Goal: Information Seeking & Learning: Compare options

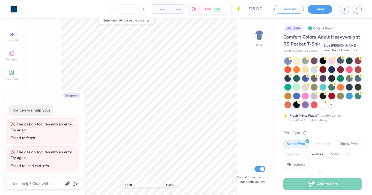
click at [340, 60] on div at bounding box center [341, 60] width 7 height 7
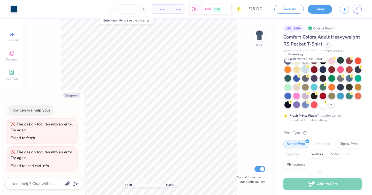
click at [305, 67] on div at bounding box center [305, 69] width 7 height 7
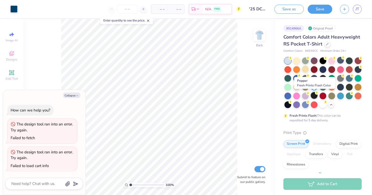
click at [314, 98] on div at bounding box center [314, 95] width 7 height 7
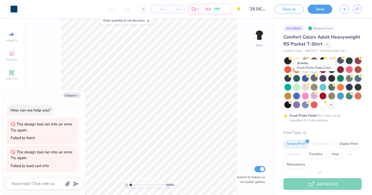
click at [317, 78] on div at bounding box center [314, 77] width 7 height 7
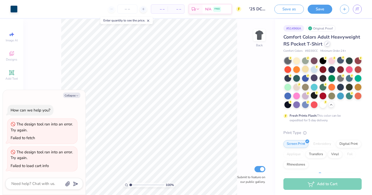
click at [327, 44] on icon at bounding box center [327, 43] width 3 height 3
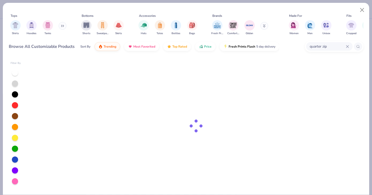
type textarea "x"
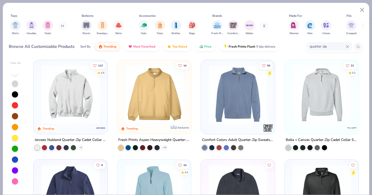
click at [350, 48] on div "quarter zip" at bounding box center [329, 46] width 47 height 9
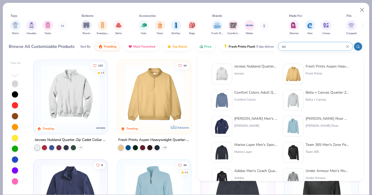
type input "q"
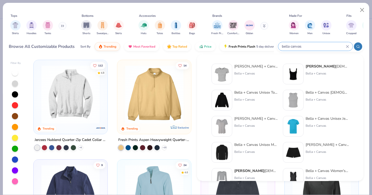
type input "bella canvas"
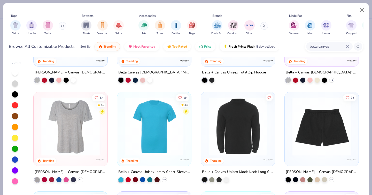
scroll to position [68, 0]
click at [81, 133] on img at bounding box center [71, 126] width 64 height 58
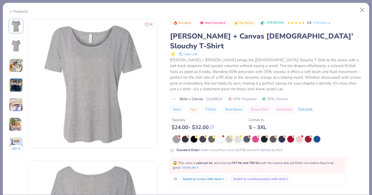
scroll to position [46, 0]
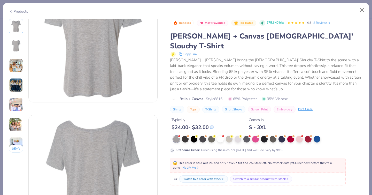
click at [10, 84] on img at bounding box center [16, 85] width 14 height 14
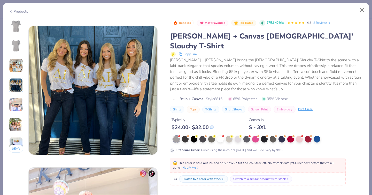
scroll to position [425, 0]
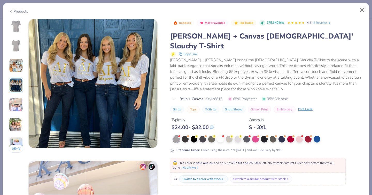
click at [15, 105] on img at bounding box center [16, 105] width 14 height 14
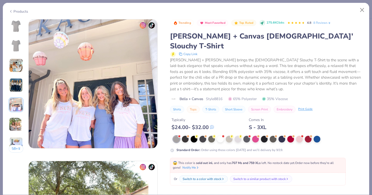
scroll to position [567, 0]
click at [14, 11] on div "Products" at bounding box center [18, 11] width 19 height 5
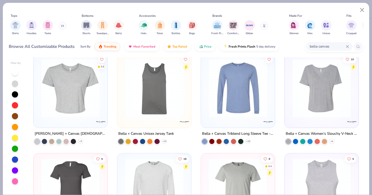
scroll to position [302, 0]
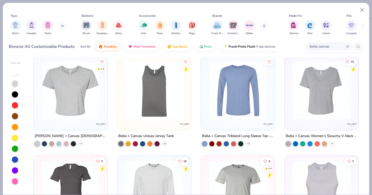
click at [322, 106] on img at bounding box center [322, 90] width 64 height 58
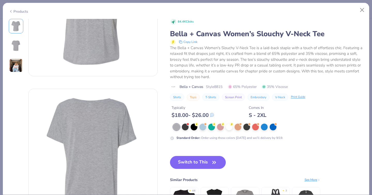
scroll to position [79, 0]
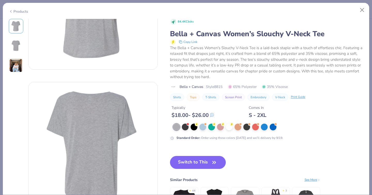
click at [17, 70] on img at bounding box center [16, 65] width 14 height 14
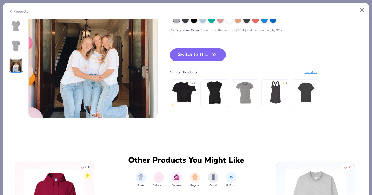
scroll to position [313, 0]
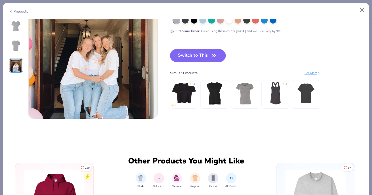
click at [20, 13] on div "Products" at bounding box center [186, 9] width 367 height 13
click at [23, 11] on div "Products" at bounding box center [18, 11] width 19 height 5
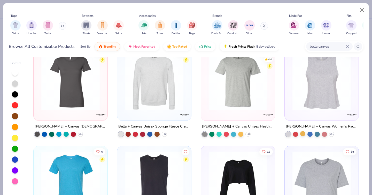
scroll to position [411, 0]
click at [73, 108] on img at bounding box center [71, 81] width 64 height 58
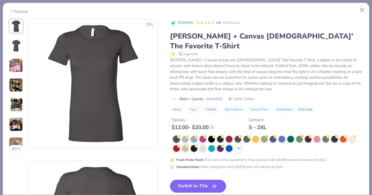
click at [20, 65] on img at bounding box center [16, 65] width 14 height 14
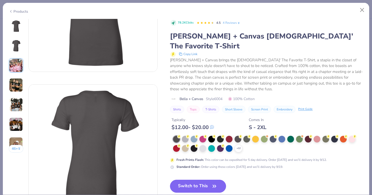
scroll to position [39, 0]
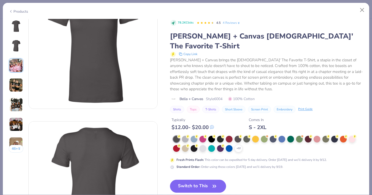
click at [21, 12] on div "Products" at bounding box center [18, 11] width 19 height 5
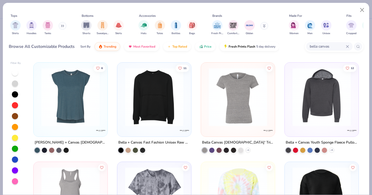
scroll to position [593, 0]
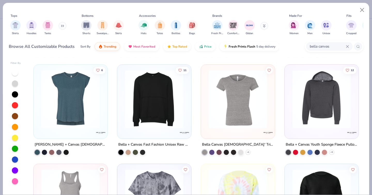
click at [242, 94] on img at bounding box center [238, 99] width 64 height 58
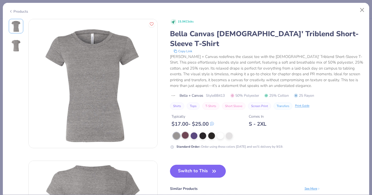
click at [185, 132] on div at bounding box center [185, 135] width 7 height 7
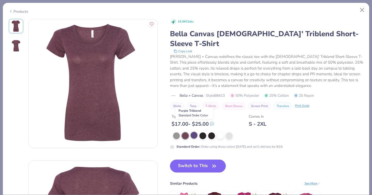
click at [195, 132] on div at bounding box center [194, 135] width 7 height 7
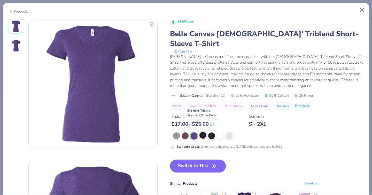
click at [201, 132] on div at bounding box center [203, 135] width 7 height 7
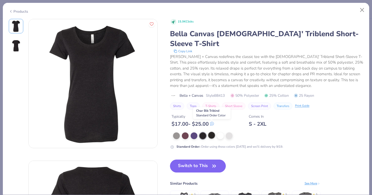
click at [214, 132] on div at bounding box center [211, 135] width 7 height 7
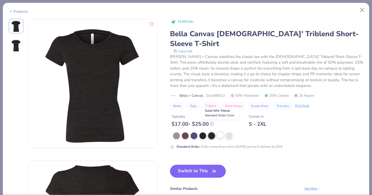
click at [218, 132] on div at bounding box center [220, 135] width 7 height 7
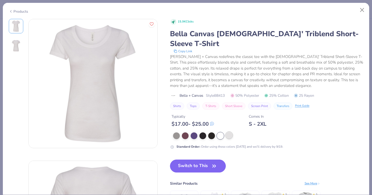
click at [228, 132] on div at bounding box center [229, 135] width 7 height 7
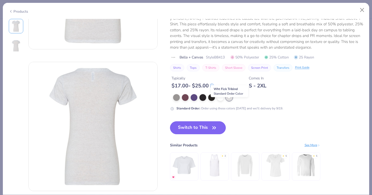
scroll to position [100, 0]
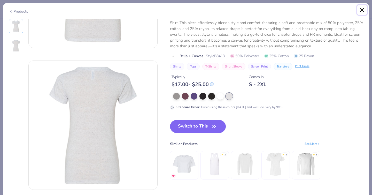
click at [362, 11] on button "Close" at bounding box center [363, 10] width 10 height 10
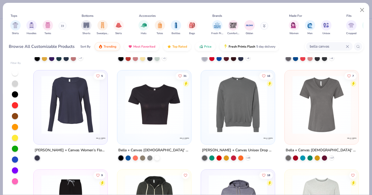
scroll to position [1780, 0]
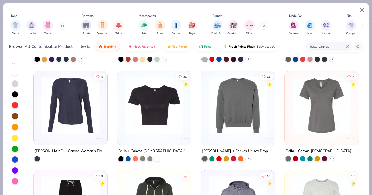
click at [305, 122] on img at bounding box center [322, 105] width 64 height 58
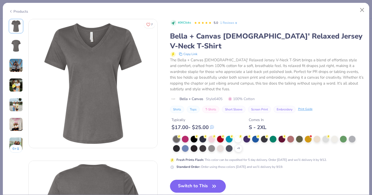
click at [14, 70] on img at bounding box center [16, 65] width 14 height 14
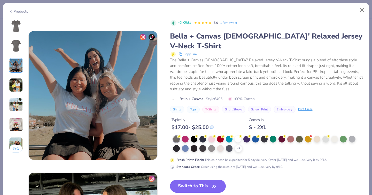
scroll to position [283, 0]
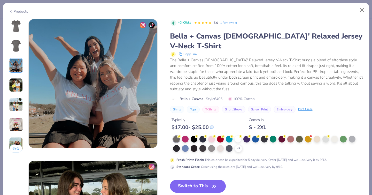
click at [16, 85] on img at bounding box center [16, 85] width 14 height 14
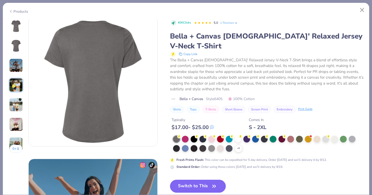
scroll to position [143, 0]
click at [19, 102] on img at bounding box center [16, 105] width 14 height 14
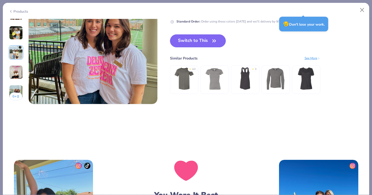
scroll to position [895, 0]
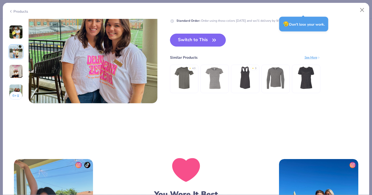
click at [13, 11] on div "Products" at bounding box center [18, 11] width 19 height 5
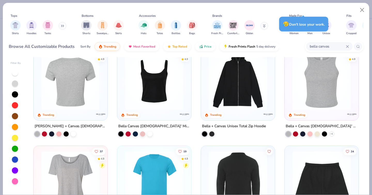
scroll to position [15, 0]
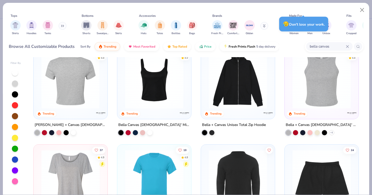
click at [81, 101] on img at bounding box center [71, 79] width 64 height 58
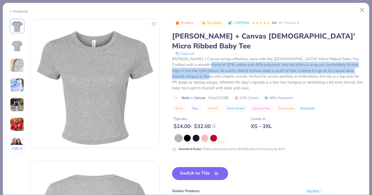
drag, startPoint x: 194, startPoint y: 57, endPoint x: 193, endPoint y: 68, distance: 11.2
click at [193, 68] on div "[PERSON_NAME] + Canvas brings effortless style with the [DEMOGRAPHIC_DATA]' Mic…" at bounding box center [267, 73] width 191 height 35
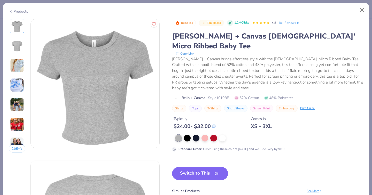
click at [15, 50] on img at bounding box center [17, 46] width 12 height 12
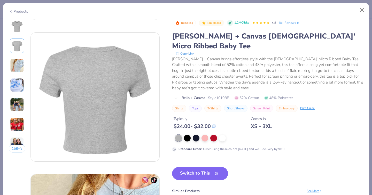
scroll to position [142, 0]
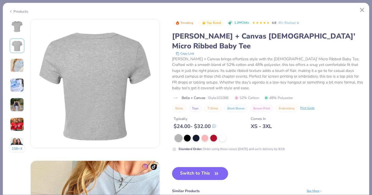
click at [14, 69] on img at bounding box center [17, 65] width 14 height 14
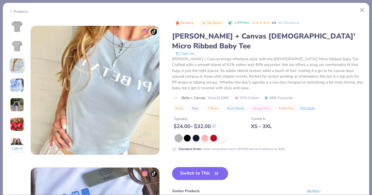
scroll to position [283, 0]
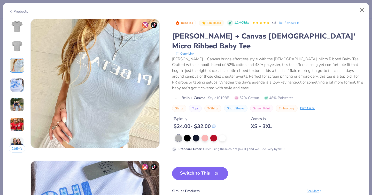
click at [18, 85] on img at bounding box center [17, 85] width 14 height 14
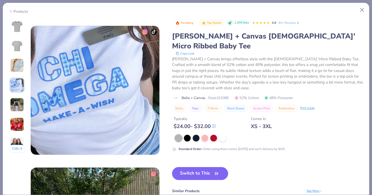
scroll to position [425, 0]
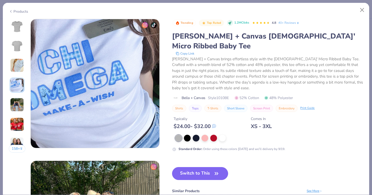
click at [20, 102] on img at bounding box center [17, 105] width 14 height 14
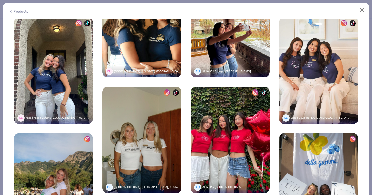
scroll to position [1151, 0]
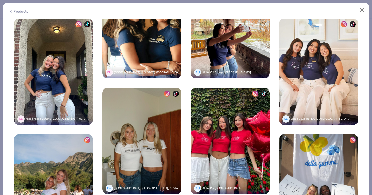
click at [329, 81] on img at bounding box center [318, 71] width 79 height 107
click at [315, 64] on img at bounding box center [318, 71] width 79 height 107
click at [345, 25] on img at bounding box center [344, 24] width 6 height 6
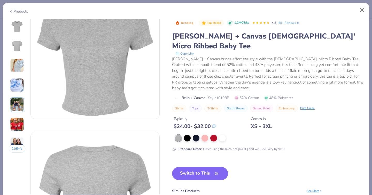
scroll to position [0, 0]
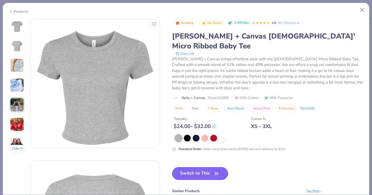
click at [13, 85] on img at bounding box center [17, 85] width 14 height 14
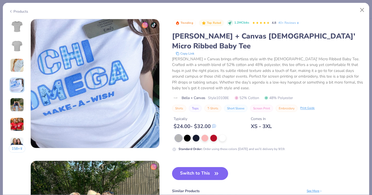
click at [21, 66] on img at bounding box center [17, 65] width 14 height 14
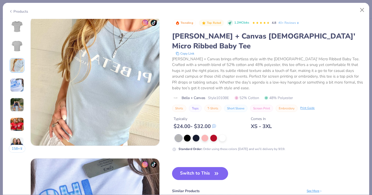
scroll to position [283, 0]
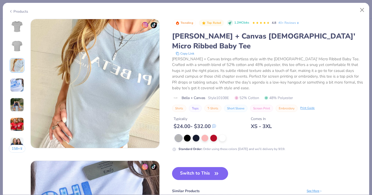
click at [19, 103] on img at bounding box center [17, 105] width 14 height 14
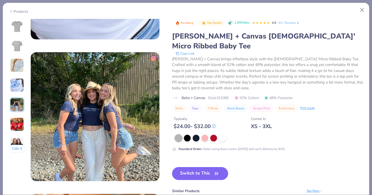
scroll to position [567, 0]
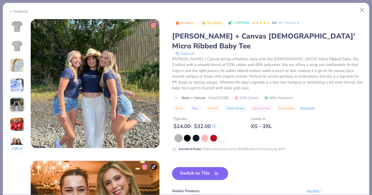
click at [18, 125] on img at bounding box center [17, 124] width 14 height 14
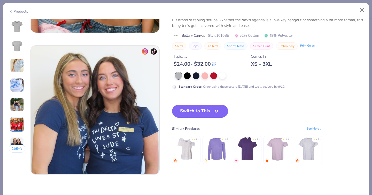
scroll to position [823, 0]
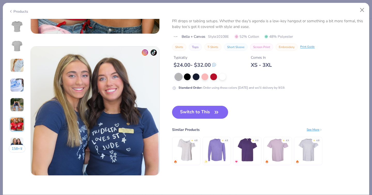
click at [307, 130] on div "See More" at bounding box center [315, 129] width 16 height 5
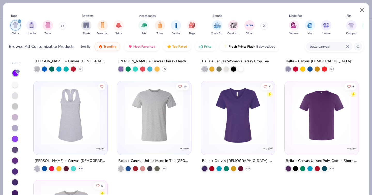
scroll to position [179, 0]
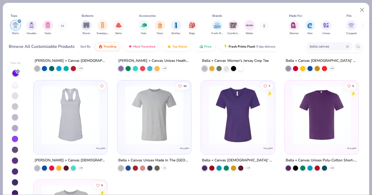
click at [245, 117] on img at bounding box center [238, 114] width 64 height 58
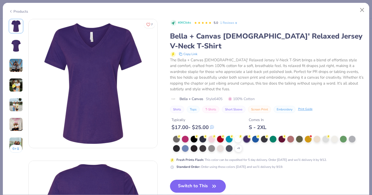
click at [11, 47] on img at bounding box center [16, 46] width 12 height 12
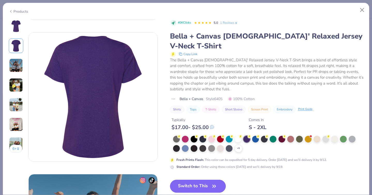
click at [14, 63] on img at bounding box center [16, 65] width 14 height 14
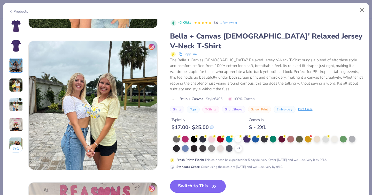
scroll to position [569, 0]
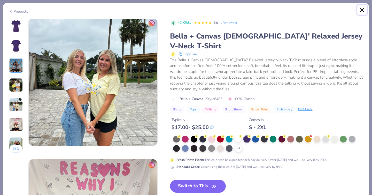
click at [364, 10] on button "Close" at bounding box center [363, 10] width 10 height 10
type textarea "x"
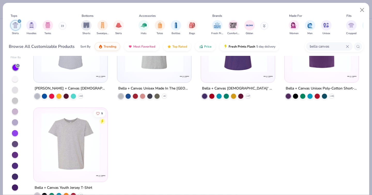
scroll to position [18, 0]
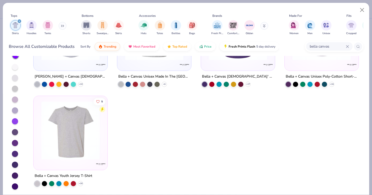
click at [324, 43] on div "bella canvas" at bounding box center [329, 46] width 47 height 9
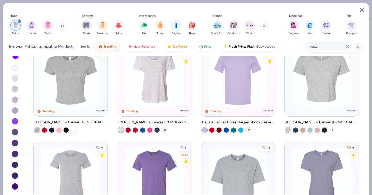
scroll to position [0, 0]
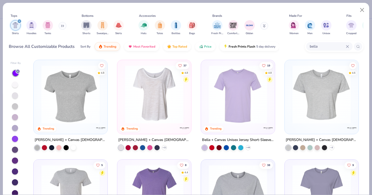
click at [328, 44] on input "bella" at bounding box center [328, 46] width 37 height 6
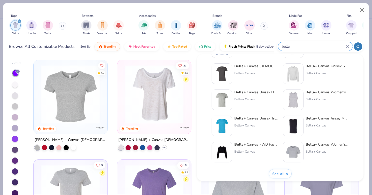
scroll to position [212, 0]
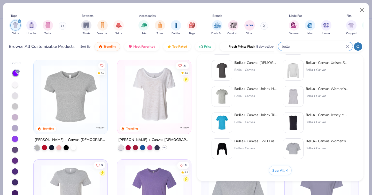
type input "bella"
click at [285, 166] on button "See All" at bounding box center [280, 170] width 23 height 9
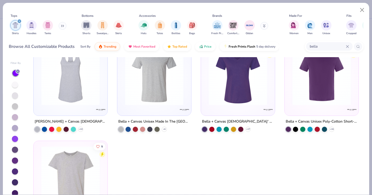
scroll to position [208, 0]
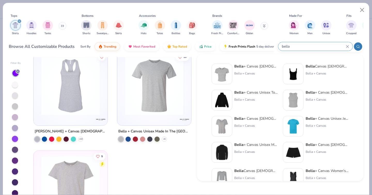
click at [320, 44] on input "bella" at bounding box center [314, 46] width 65 height 6
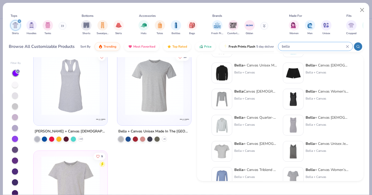
scroll to position [85, 0]
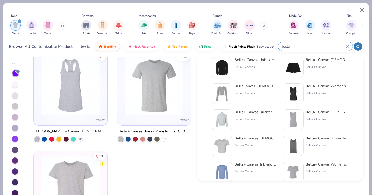
click at [225, 92] on img at bounding box center [222, 94] width 16 height 16
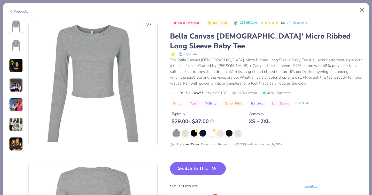
click at [13, 84] on img at bounding box center [16, 85] width 14 height 14
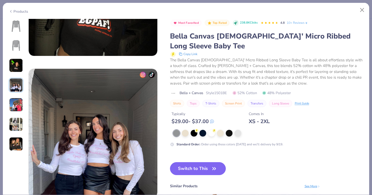
scroll to position [425, 0]
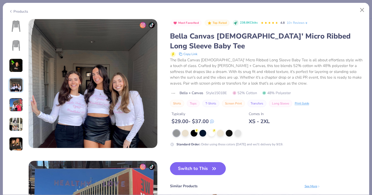
click at [17, 104] on img at bounding box center [16, 105] width 14 height 14
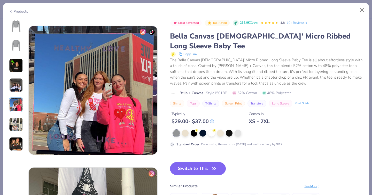
scroll to position [567, 0]
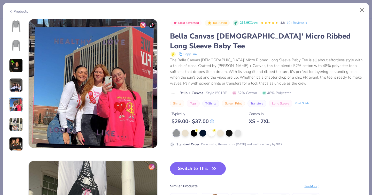
click at [16, 120] on img at bounding box center [16, 124] width 14 height 14
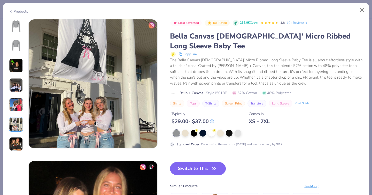
scroll to position [709, 0]
click at [19, 138] on img at bounding box center [16, 144] width 14 height 14
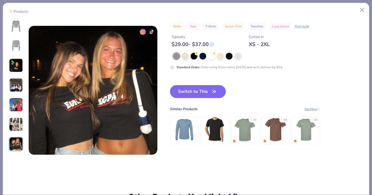
scroll to position [850, 0]
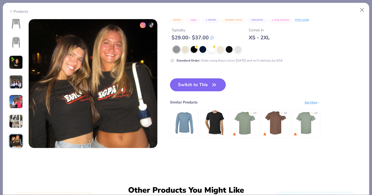
click at [16, 121] on img at bounding box center [16, 121] width 14 height 14
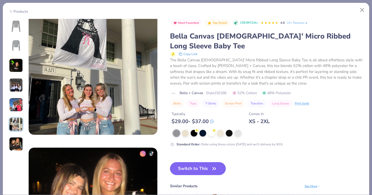
scroll to position [709, 0]
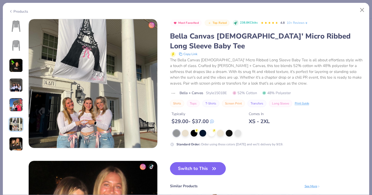
click at [12, 103] on img at bounding box center [16, 105] width 14 height 14
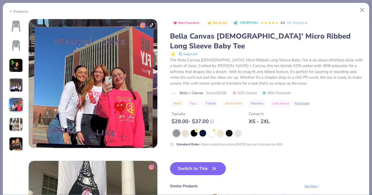
click at [17, 86] on img at bounding box center [16, 85] width 14 height 14
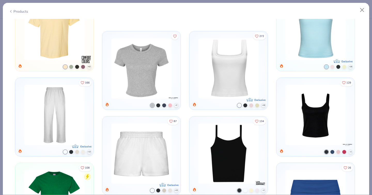
scroll to position [1055, 0]
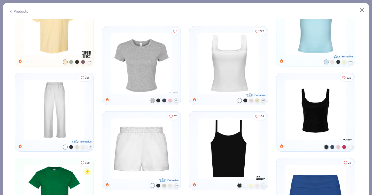
click at [128, 53] on img at bounding box center [141, 63] width 65 height 60
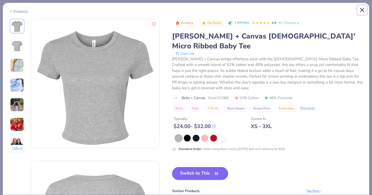
click at [360, 11] on button "Close" at bounding box center [363, 10] width 10 height 10
type textarea "x"
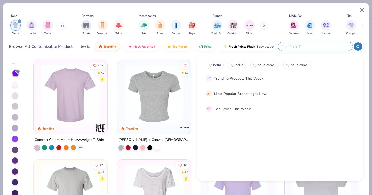
click at [317, 46] on input "text" at bounding box center [316, 46] width 68 height 6
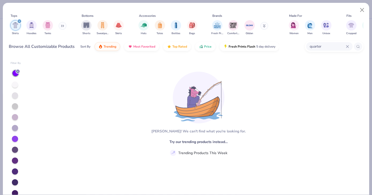
click at [363, 47] on div "quarter" at bounding box center [334, 46] width 59 height 11
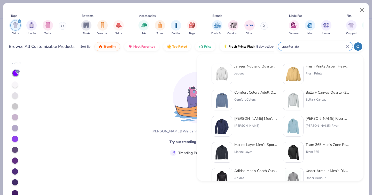
scroll to position [212, 0]
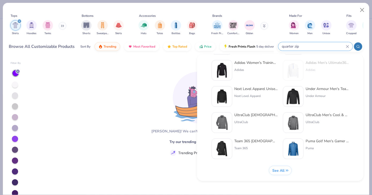
type input "quarter zip"
click at [280, 172] on span "See All" at bounding box center [278, 170] width 12 height 5
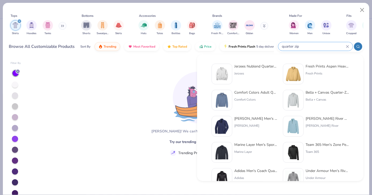
click at [339, 46] on input "quarter zip" at bounding box center [314, 46] width 65 height 6
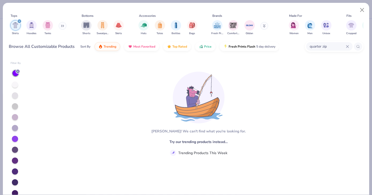
click at [339, 46] on input "quarter zip" at bounding box center [328, 46] width 37 height 6
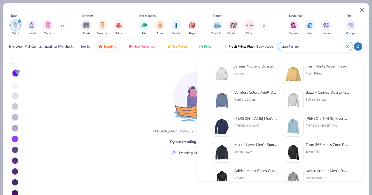
click at [19, 21] on icon "filter for Shirts" at bounding box center [19, 21] width 2 height 2
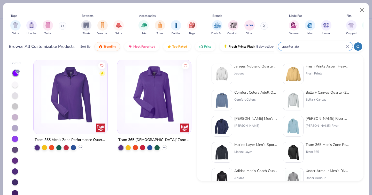
click at [330, 47] on input "quarter zip" at bounding box center [314, 46] width 65 height 6
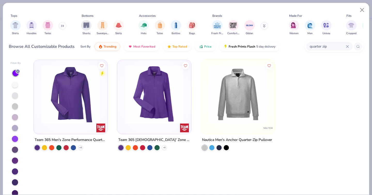
click at [330, 47] on input "quarter zip" at bounding box center [328, 46] width 37 height 6
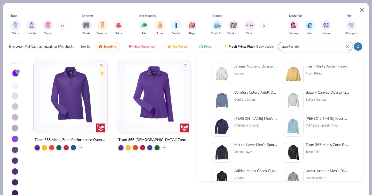
scroll to position [212, 0]
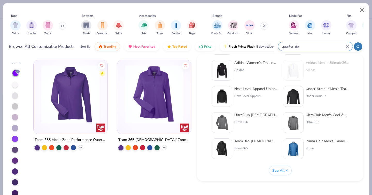
click at [290, 173] on button "See All" at bounding box center [280, 170] width 23 height 9
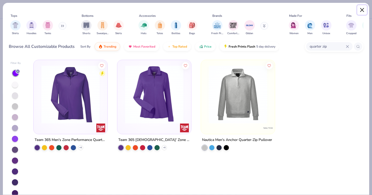
click at [361, 10] on button "Close" at bounding box center [363, 10] width 10 height 10
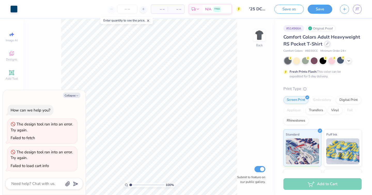
click at [328, 42] on div at bounding box center [328, 44] width 6 height 6
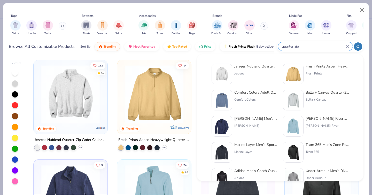
click at [338, 47] on input "quarter zip" at bounding box center [314, 46] width 65 height 6
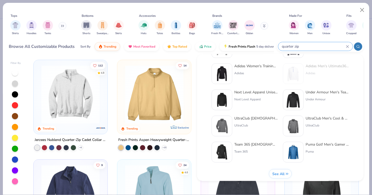
scroll to position [212, 0]
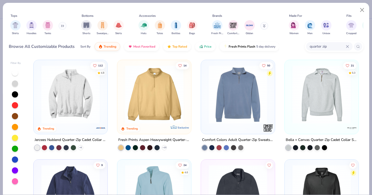
click at [281, 170] on span "See All" at bounding box center [278, 170] width 12 height 5
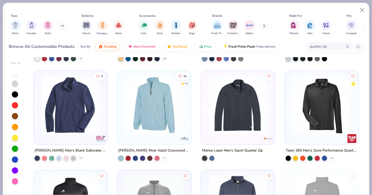
scroll to position [88, 0]
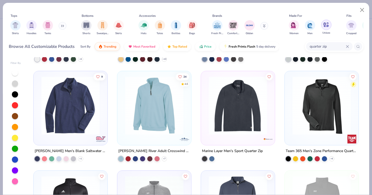
click at [328, 27] on img "filter for Unisex" at bounding box center [327, 25] width 6 height 6
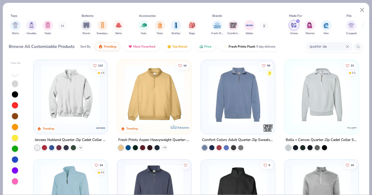
click at [81, 147] on icon at bounding box center [81, 148] width 4 height 4
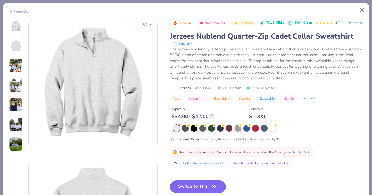
click at [18, 68] on img at bounding box center [16, 65] width 14 height 14
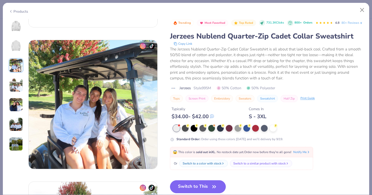
scroll to position [283, 0]
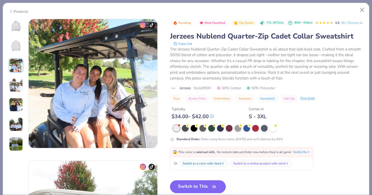
click at [17, 88] on img at bounding box center [16, 85] width 14 height 14
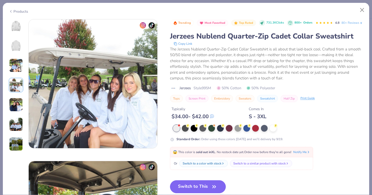
scroll to position [425, 0]
click at [16, 103] on img at bounding box center [16, 105] width 14 height 14
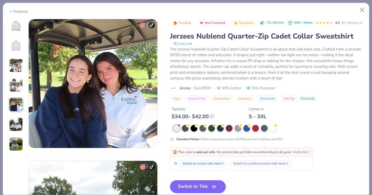
click at [15, 122] on img at bounding box center [16, 124] width 14 height 14
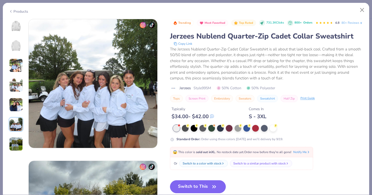
click at [16, 147] on img at bounding box center [16, 144] width 14 height 14
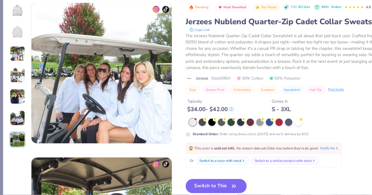
scroll to position [422, 0]
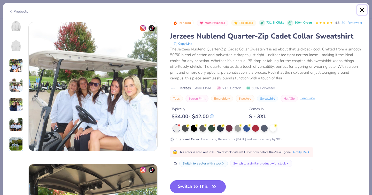
click at [362, 7] on button "Close" at bounding box center [363, 10] width 10 height 10
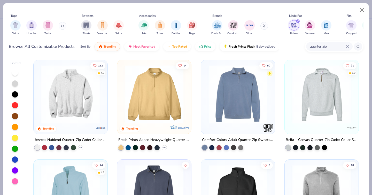
click at [324, 82] on img at bounding box center [322, 94] width 64 height 58
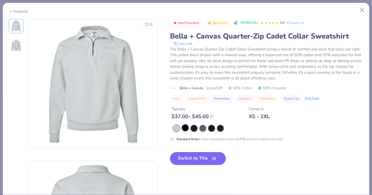
click at [186, 129] on div at bounding box center [185, 127] width 7 height 7
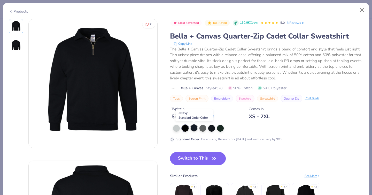
click at [195, 129] on div at bounding box center [194, 127] width 7 height 7
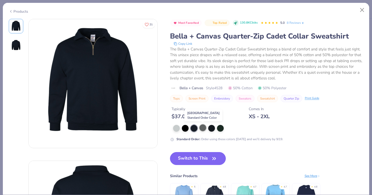
click at [202, 130] on div at bounding box center [203, 127] width 7 height 7
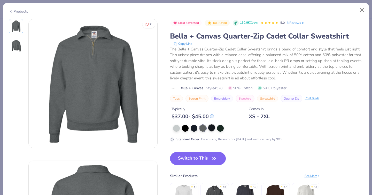
click at [212, 128] on div at bounding box center [211, 127] width 7 height 7
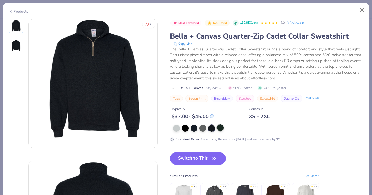
click at [220, 130] on div at bounding box center [220, 127] width 7 height 7
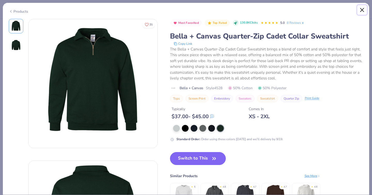
click at [363, 10] on button "Close" at bounding box center [363, 10] width 10 height 10
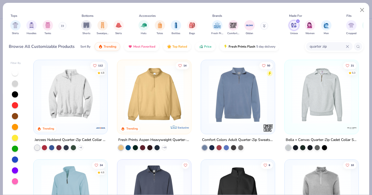
click at [58, 92] on img at bounding box center [71, 94] width 64 height 58
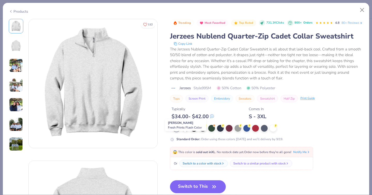
click at [184, 131] on div at bounding box center [185, 127] width 7 height 7
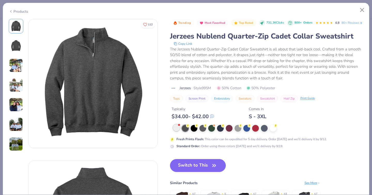
click at [177, 131] on div at bounding box center [176, 127] width 7 height 7
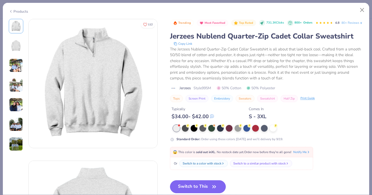
click at [176, 41] on div "Jerzees Nublend Quarter-Zip Cadet Collar Sweatshirt" at bounding box center [267, 36] width 194 height 10
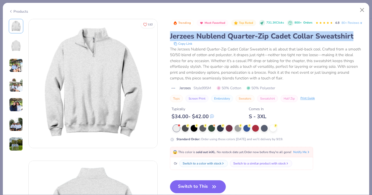
click at [176, 41] on div "Jerzees Nublend Quarter-Zip Cadet Collar Sweatshirt" at bounding box center [267, 36] width 194 height 10
copy div "Jerzees Nublend Quarter-Zip Cadet Collar Sweatshirt"
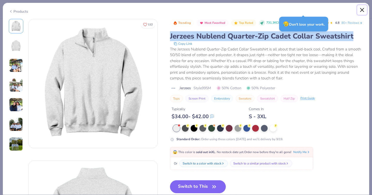
click at [364, 8] on button "Close" at bounding box center [363, 10] width 10 height 10
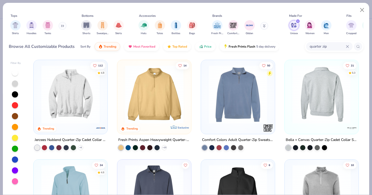
click at [318, 85] on div at bounding box center [322, 94] width 191 height 58
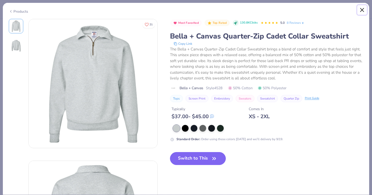
click at [364, 10] on button "Close" at bounding box center [363, 10] width 10 height 10
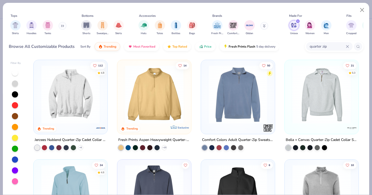
click at [103, 88] on div at bounding box center [70, 93] width 69 height 61
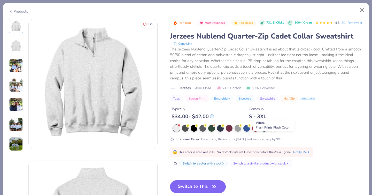
click at [271, 131] on div at bounding box center [273, 127] width 7 height 7
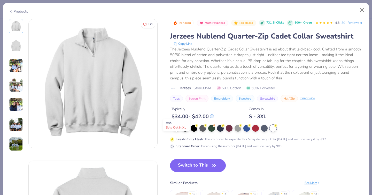
click at [176, 131] on div at bounding box center [176, 127] width 7 height 7
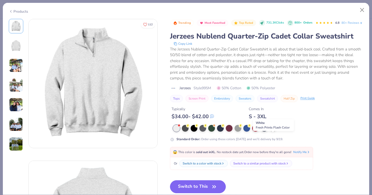
click at [271, 131] on div at bounding box center [273, 127] width 7 height 7
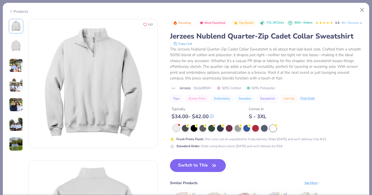
click at [175, 131] on div at bounding box center [176, 127] width 7 height 7
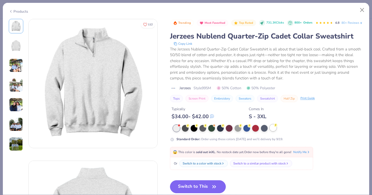
click at [273, 131] on div at bounding box center [273, 127] width 7 height 7
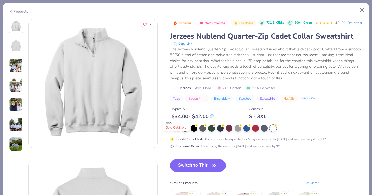
click at [176, 131] on div at bounding box center [176, 127] width 7 height 7
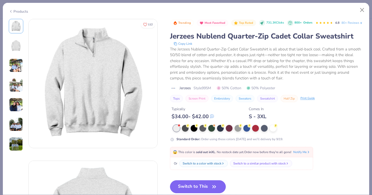
click at [18, 81] on img at bounding box center [16, 85] width 14 height 14
click at [186, 131] on div at bounding box center [185, 127] width 7 height 7
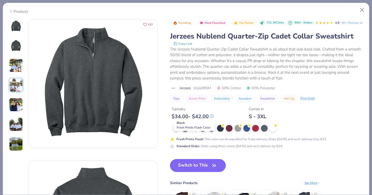
click at [192, 131] on div at bounding box center [194, 127] width 7 height 7
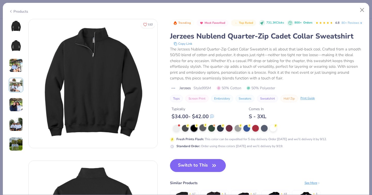
click at [204, 131] on div at bounding box center [203, 127] width 7 height 7
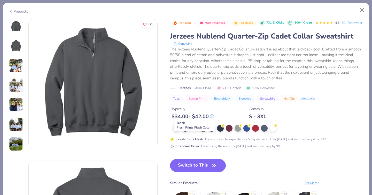
click at [193, 131] on div at bounding box center [194, 127] width 7 height 7
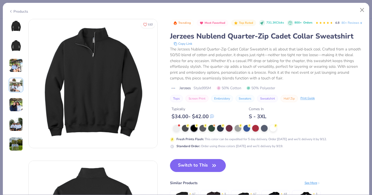
click at [207, 132] on div at bounding box center [268, 128] width 191 height 7
click at [203, 131] on div at bounding box center [203, 127] width 7 height 7
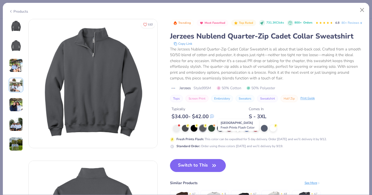
click at [237, 131] on div at bounding box center [238, 127] width 7 height 7
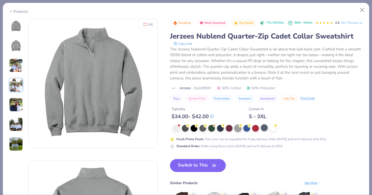
click at [264, 131] on div at bounding box center [264, 127] width 7 height 7
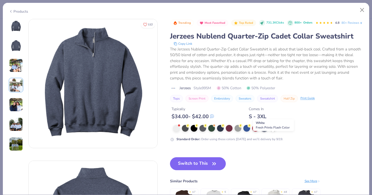
click at [276, 131] on div at bounding box center [273, 127] width 7 height 7
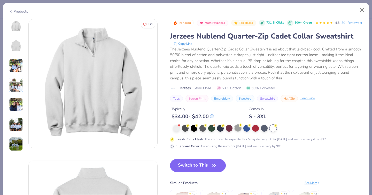
click at [237, 131] on div at bounding box center [238, 127] width 7 height 7
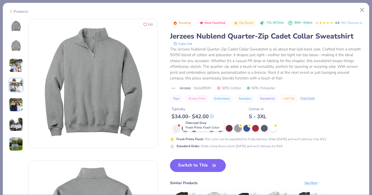
click at [203, 131] on div at bounding box center [203, 127] width 7 height 7
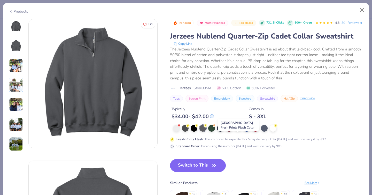
click at [237, 131] on div at bounding box center [238, 127] width 7 height 7
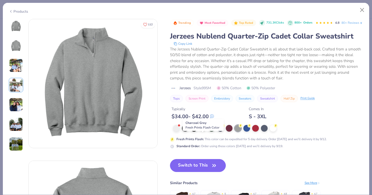
click at [204, 131] on div at bounding box center [203, 127] width 7 height 7
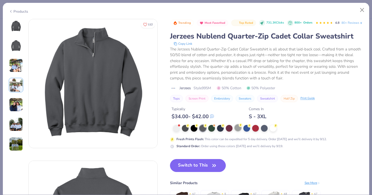
click at [238, 131] on div at bounding box center [238, 127] width 7 height 7
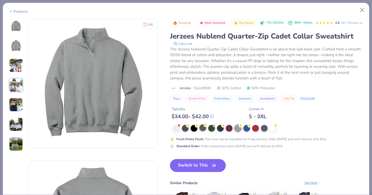
click at [202, 131] on div at bounding box center [203, 127] width 7 height 7
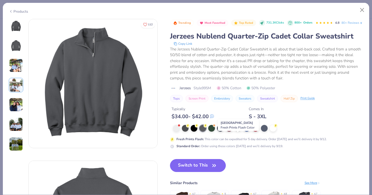
click at [239, 131] on div at bounding box center [238, 127] width 7 height 7
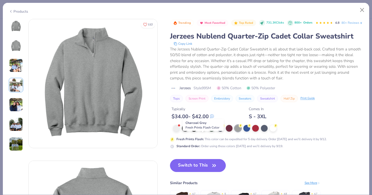
click at [205, 131] on div at bounding box center [203, 127] width 7 height 7
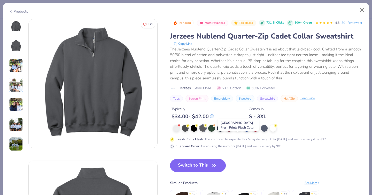
click at [239, 131] on div at bounding box center [238, 127] width 7 height 7
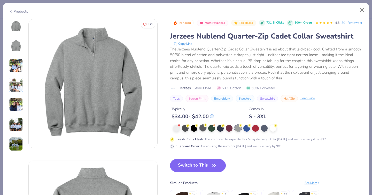
click at [204, 131] on div at bounding box center [203, 127] width 7 height 7
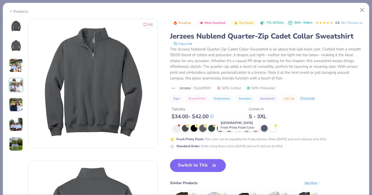
click at [238, 131] on div at bounding box center [238, 127] width 7 height 7
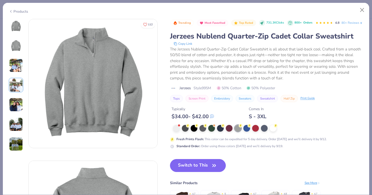
click at [172, 132] on div at bounding box center [267, 128] width 194 height 7
click at [175, 131] on div at bounding box center [176, 127] width 7 height 7
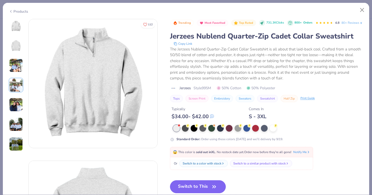
click at [242, 132] on div at bounding box center [268, 128] width 191 height 7
click at [240, 131] on div at bounding box center [238, 127] width 7 height 7
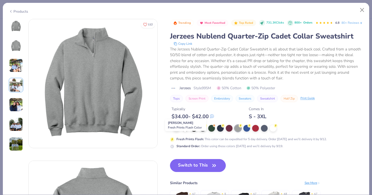
click at [188, 131] on div at bounding box center [185, 127] width 7 height 7
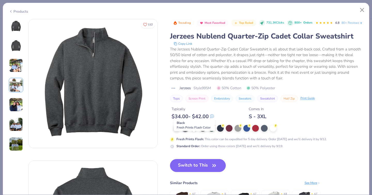
click at [193, 131] on div at bounding box center [194, 127] width 7 height 7
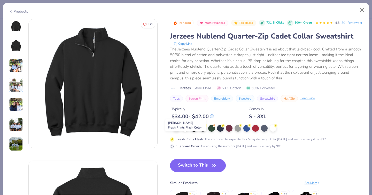
click at [188, 131] on div at bounding box center [185, 127] width 7 height 7
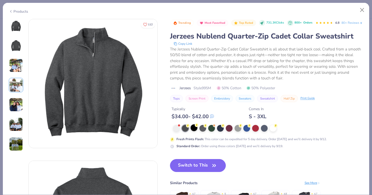
click at [197, 131] on div at bounding box center [194, 127] width 7 height 7
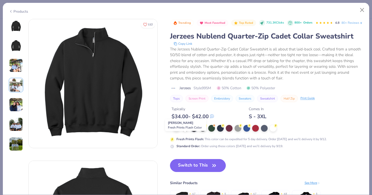
click at [186, 131] on div at bounding box center [185, 127] width 7 height 7
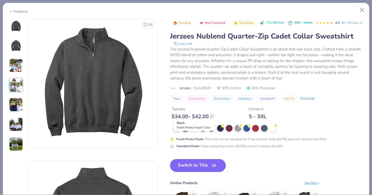
click at [193, 131] on div at bounding box center [194, 127] width 7 height 7
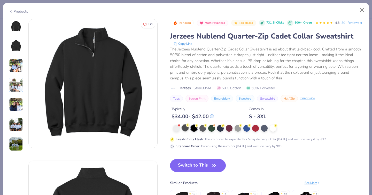
click at [185, 131] on div at bounding box center [185, 127] width 7 height 7
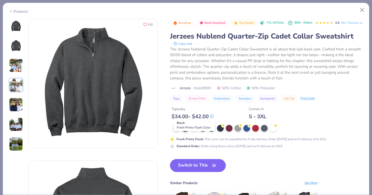
click at [193, 131] on div at bounding box center [194, 127] width 7 height 7
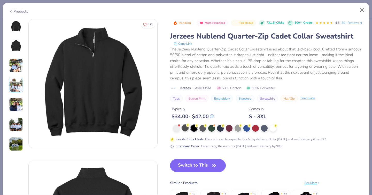
click at [186, 131] on div at bounding box center [185, 127] width 7 height 7
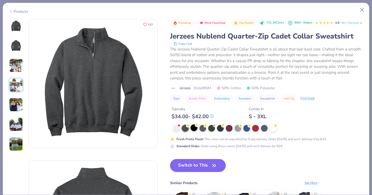
click at [193, 131] on div at bounding box center [194, 127] width 7 height 7
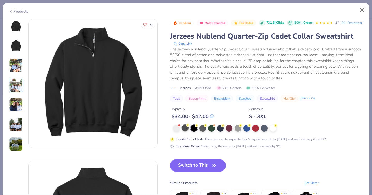
click at [186, 131] on div at bounding box center [185, 127] width 7 height 7
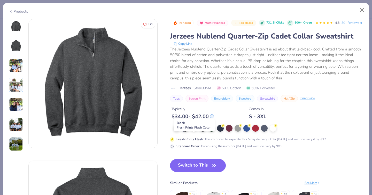
click at [194, 131] on div at bounding box center [194, 127] width 7 height 7
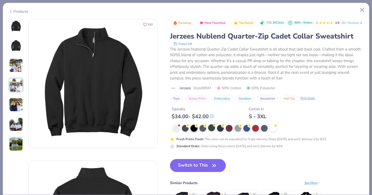
click at [209, 131] on div at bounding box center [211, 127] width 7 height 7
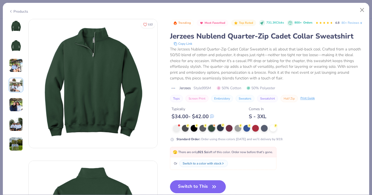
click at [222, 131] on div at bounding box center [220, 127] width 7 height 7
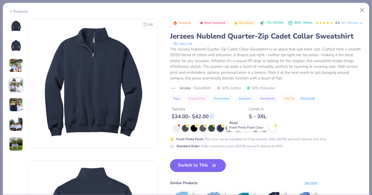
click at [248, 131] on div at bounding box center [247, 127] width 7 height 7
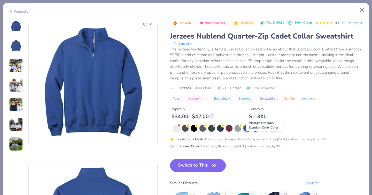
click at [267, 131] on div at bounding box center [264, 127] width 7 height 7
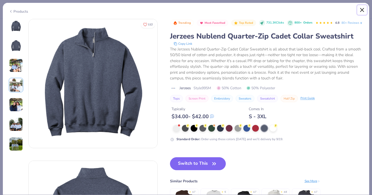
click at [362, 11] on button "Close" at bounding box center [363, 10] width 10 height 10
type textarea "x"
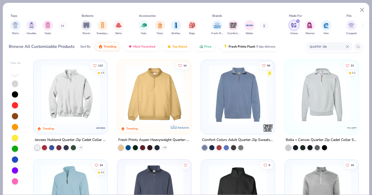
click at [316, 48] on input "quarter zip" at bounding box center [328, 46] width 37 height 6
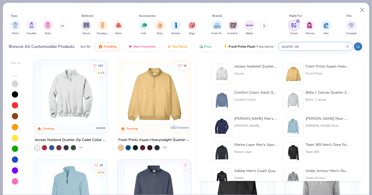
click at [297, 48] on input "quarter zip" at bounding box center [314, 46] width 65 height 6
click at [297, 47] on input "quarter zip" at bounding box center [314, 46] width 65 height 6
click at [302, 47] on input "quarter zip" at bounding box center [314, 46] width 65 height 6
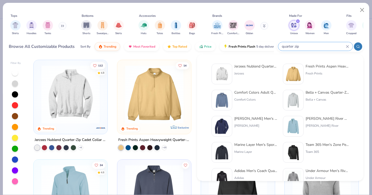
click at [348, 47] on icon at bounding box center [348, 46] width 2 height 2
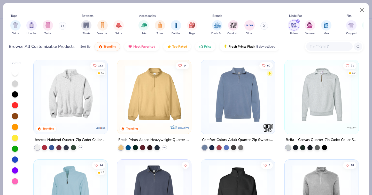
click at [325, 45] on input "text" at bounding box center [330, 46] width 40 height 6
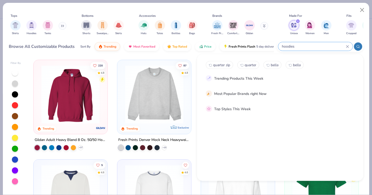
type input "hoodies"
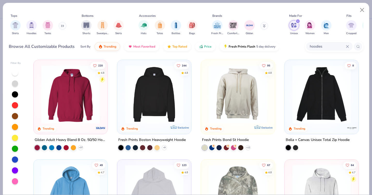
click at [85, 114] on img at bounding box center [71, 94] width 64 height 58
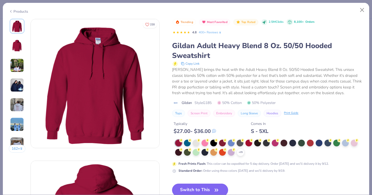
drag, startPoint x: 175, startPoint y: 130, endPoint x: 208, endPoint y: 131, distance: 33.1
click at [208, 131] on div "$ 27.00 - $ 36.00" at bounding box center [195, 131] width 42 height 6
click at [361, 12] on button "Close" at bounding box center [363, 10] width 10 height 10
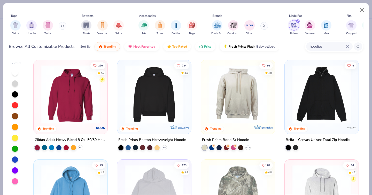
click at [63, 107] on img at bounding box center [71, 94] width 64 height 58
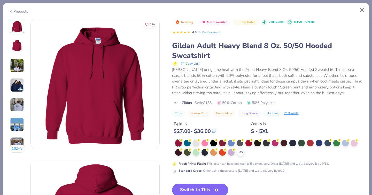
click at [208, 132] on div "$ 27.00 - $ 36.00" at bounding box center [195, 131] width 42 height 6
click at [365, 11] on button "Close" at bounding box center [363, 10] width 10 height 10
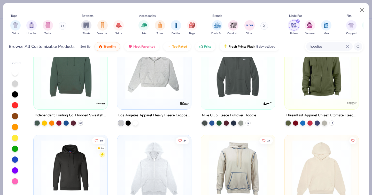
scroll to position [400, 0]
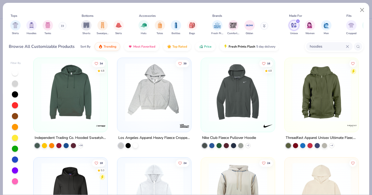
click at [269, 99] on img at bounding box center [238, 92] width 64 height 58
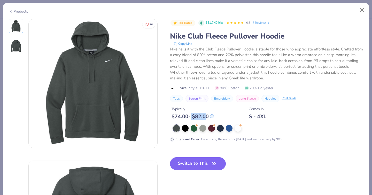
drag, startPoint x: 190, startPoint y: 117, endPoint x: 206, endPoint y: 117, distance: 16.0
click at [206, 117] on div "$ 74.00 - $ 82.00" at bounding box center [193, 116] width 42 height 6
click at [363, 10] on button "Close" at bounding box center [363, 10] width 10 height 10
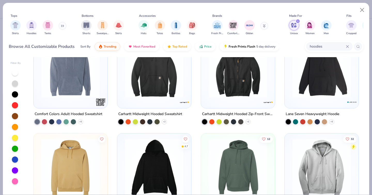
scroll to position [619, 0]
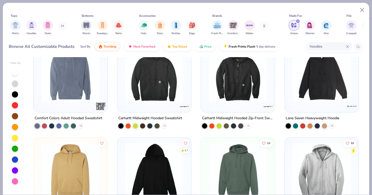
click at [173, 115] on div "Carhartt Midweight Hooded Sweatshirt" at bounding box center [150, 118] width 64 height 6
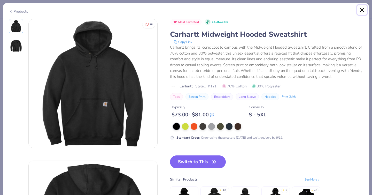
click at [360, 9] on button "Close" at bounding box center [363, 10] width 10 height 10
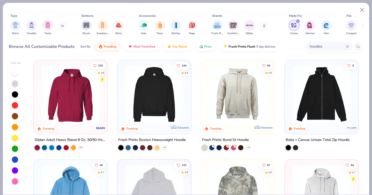
click at [72, 92] on img at bounding box center [71, 94] width 64 height 58
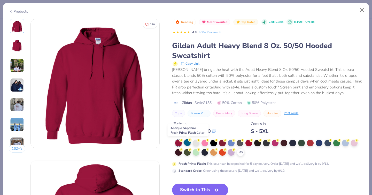
click at [189, 144] on div at bounding box center [187, 142] width 7 height 7
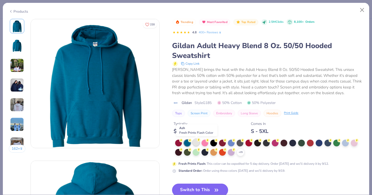
click at [196, 141] on div at bounding box center [196, 142] width 7 height 7
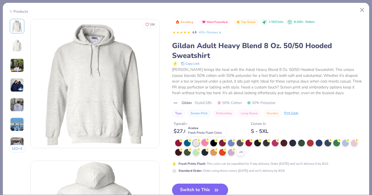
click at [205, 142] on div at bounding box center [205, 142] width 7 height 7
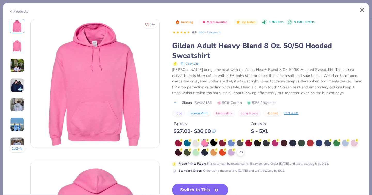
click at [213, 143] on div at bounding box center [214, 142] width 7 height 7
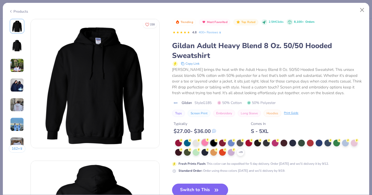
click at [208, 143] on div at bounding box center [205, 142] width 7 height 7
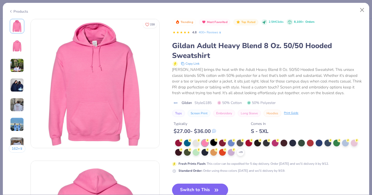
click at [215, 144] on div at bounding box center [214, 142] width 7 height 7
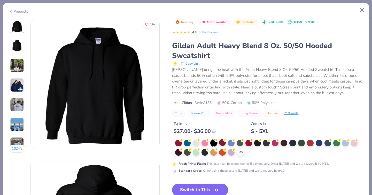
click at [224, 143] on div at bounding box center [222, 142] width 7 height 7
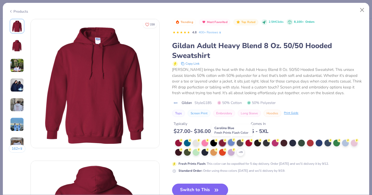
click at [233, 142] on div at bounding box center [231, 142] width 7 height 7
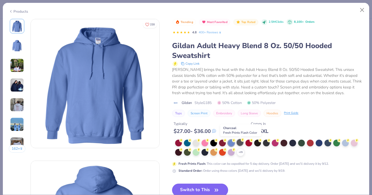
click at [241, 143] on div at bounding box center [240, 142] width 7 height 7
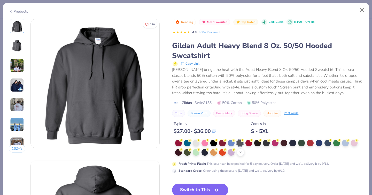
click at [243, 155] on div "+ 15" at bounding box center [241, 152] width 8 height 8
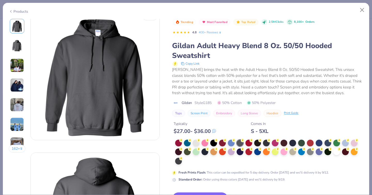
scroll to position [9, 0]
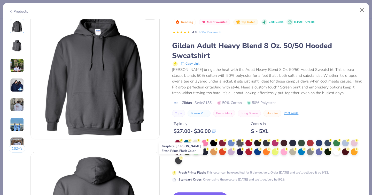
click at [179, 162] on div at bounding box center [178, 160] width 7 height 7
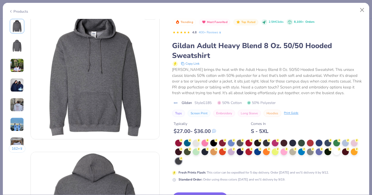
scroll to position [2, 0]
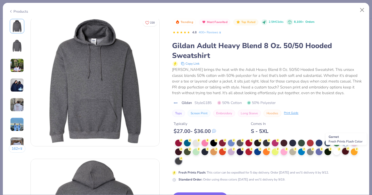
click at [347, 152] on div at bounding box center [345, 151] width 7 height 7
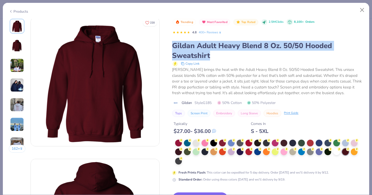
drag, startPoint x: 174, startPoint y: 46, endPoint x: 210, endPoint y: 55, distance: 37.6
click at [210, 55] on div "Gildan Adult Heavy Blend 8 Oz. 50/50 Hooded Sweatshirt" at bounding box center [267, 51] width 191 height 20
copy div "Gildan Adult Heavy Blend 8 Oz. 50/50 Hooded Sweatshirt"
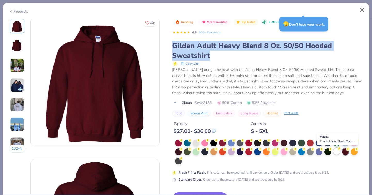
click at [338, 150] on div at bounding box center [337, 151] width 7 height 7
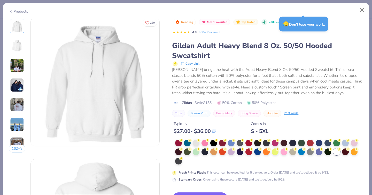
click at [200, 142] on div at bounding box center [269, 152] width 188 height 25
click at [198, 142] on div at bounding box center [196, 142] width 7 height 7
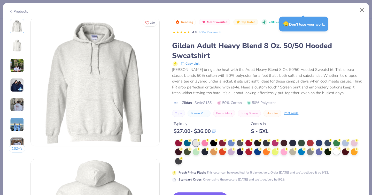
click at [338, 153] on div at bounding box center [337, 151] width 7 height 7
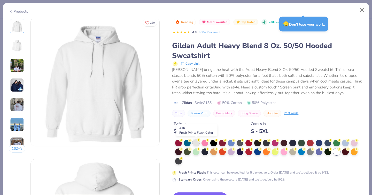
click at [196, 143] on div at bounding box center [196, 142] width 7 height 7
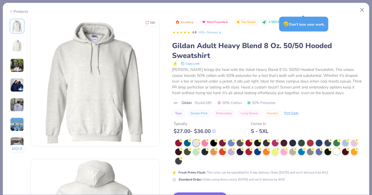
click at [337, 152] on div at bounding box center [337, 151] width 7 height 7
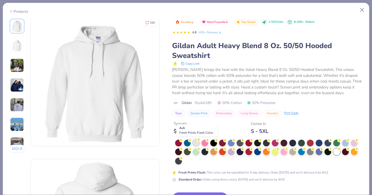
click at [197, 141] on div at bounding box center [196, 142] width 7 height 7
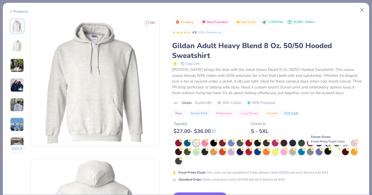
click at [330, 153] on div at bounding box center [328, 151] width 7 height 7
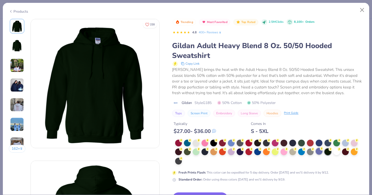
click at [321, 152] on div at bounding box center [319, 151] width 7 height 7
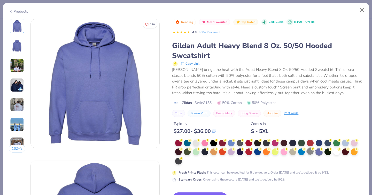
click at [311, 152] on div at bounding box center [310, 151] width 7 height 7
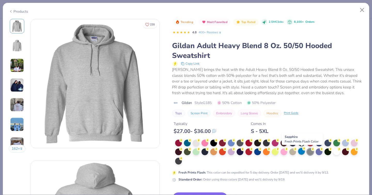
click at [304, 153] on div at bounding box center [301, 151] width 7 height 7
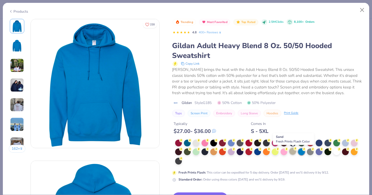
click at [295, 151] on div at bounding box center [293, 151] width 7 height 7
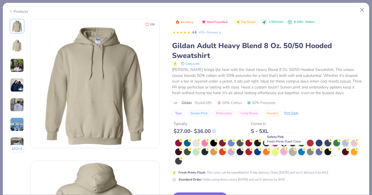
click at [286, 152] on div at bounding box center [284, 151] width 7 height 7
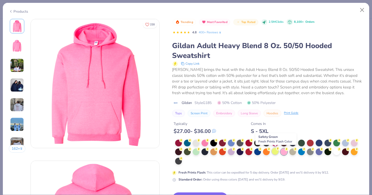
click at [278, 151] on div at bounding box center [275, 151] width 7 height 7
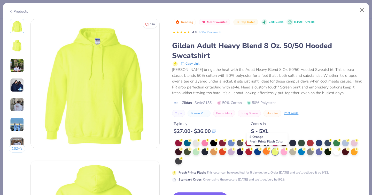
click at [264, 153] on div at bounding box center [266, 151] width 7 height 7
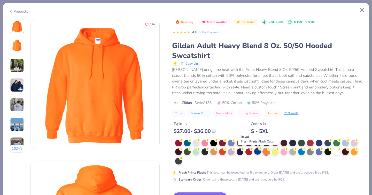
click at [257, 153] on div at bounding box center [258, 151] width 7 height 7
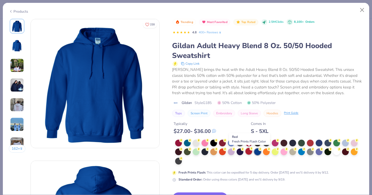
click at [249, 152] on div at bounding box center [249, 151] width 7 height 7
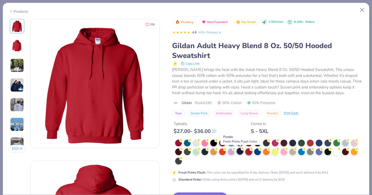
click at [240, 152] on div at bounding box center [240, 151] width 7 height 7
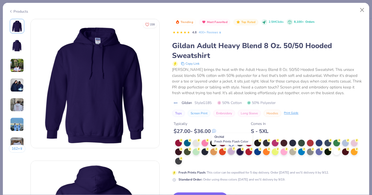
click at [234, 151] on div at bounding box center [231, 151] width 7 height 7
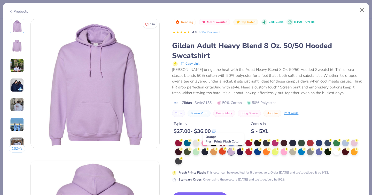
click at [224, 151] on div at bounding box center [222, 151] width 7 height 7
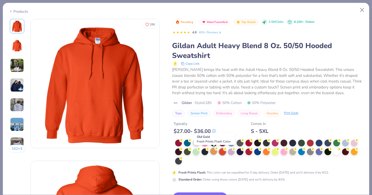
click at [212, 151] on div at bounding box center [214, 151] width 7 height 7
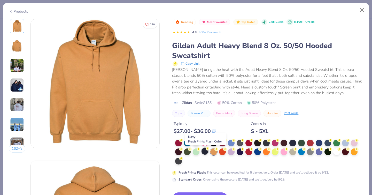
click at [206, 152] on div at bounding box center [205, 151] width 7 height 7
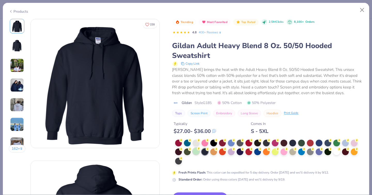
click at [195, 154] on div at bounding box center [196, 151] width 7 height 7
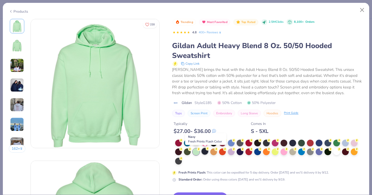
click at [204, 154] on div at bounding box center [205, 151] width 7 height 7
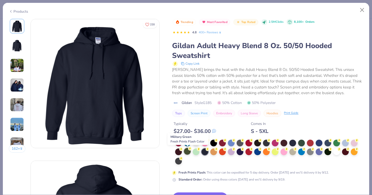
click at [187, 152] on div at bounding box center [187, 151] width 7 height 7
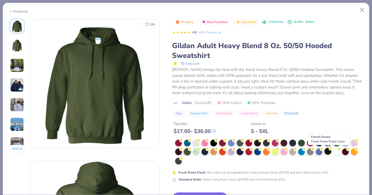
click at [328, 152] on div at bounding box center [328, 151] width 7 height 7
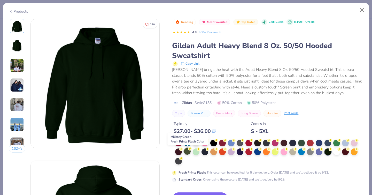
click at [189, 152] on div at bounding box center [187, 151] width 7 height 7
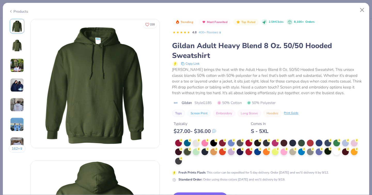
click at [327, 155] on div at bounding box center [328, 151] width 7 height 7
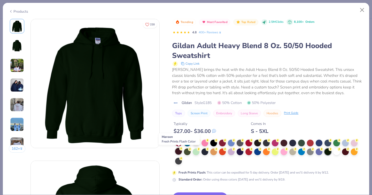
click at [179, 150] on div at bounding box center [178, 151] width 7 height 7
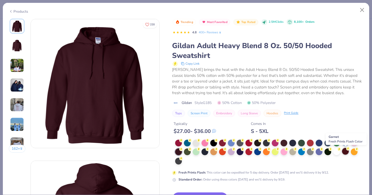
click at [345, 153] on div at bounding box center [345, 151] width 7 height 7
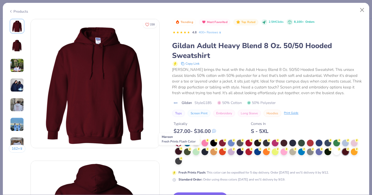
click at [180, 150] on circle at bounding box center [182, 149] width 4 height 4
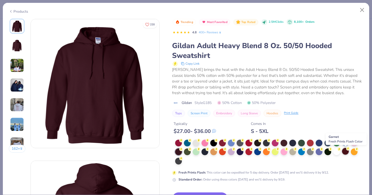
click at [347, 153] on div at bounding box center [345, 151] width 7 height 7
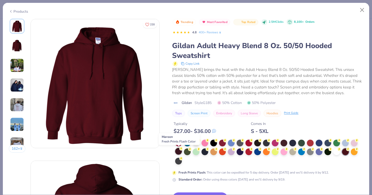
click at [180, 153] on div at bounding box center [178, 151] width 7 height 7
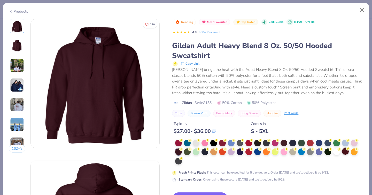
click at [346, 153] on div at bounding box center [345, 151] width 7 height 7
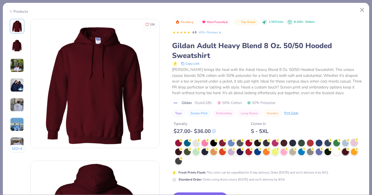
click at [358, 143] on div at bounding box center [354, 142] width 7 height 7
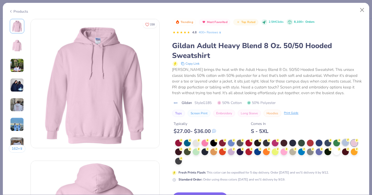
click at [346, 144] on div at bounding box center [345, 142] width 7 height 7
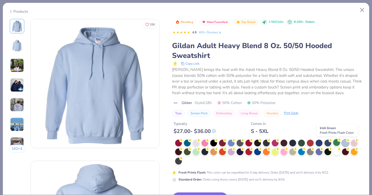
click at [338, 144] on div at bounding box center [337, 142] width 7 height 7
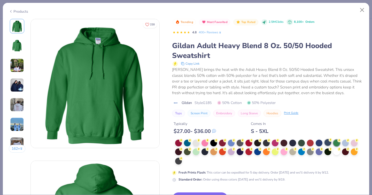
click at [330, 142] on div at bounding box center [328, 142] width 7 height 7
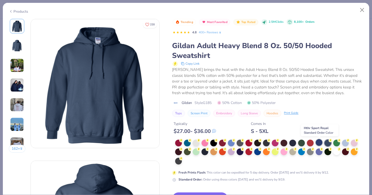
click at [319, 141] on div at bounding box center [319, 142] width 7 height 7
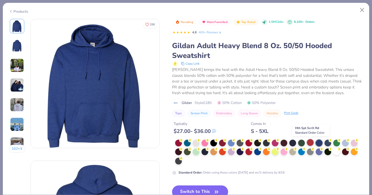
click at [310, 143] on div at bounding box center [310, 142] width 7 height 7
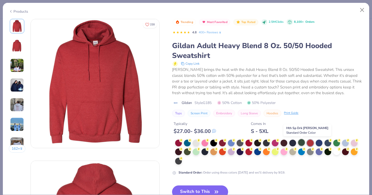
click at [302, 142] on div at bounding box center [301, 142] width 7 height 7
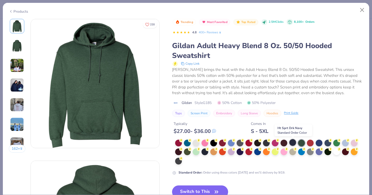
click at [294, 142] on div at bounding box center [293, 142] width 7 height 7
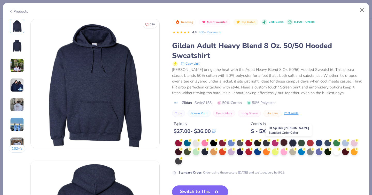
click at [286, 143] on div at bounding box center [284, 142] width 7 height 7
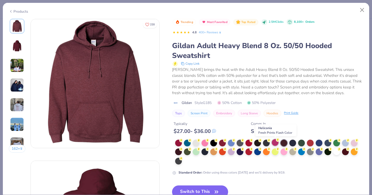
click at [276, 143] on div at bounding box center [275, 142] width 7 height 7
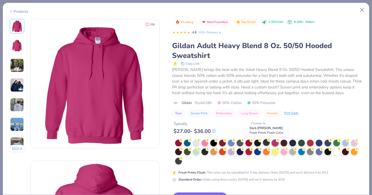
click at [264, 143] on div at bounding box center [266, 142] width 7 height 7
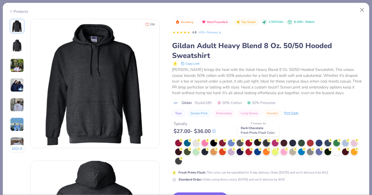
click at [258, 143] on div at bounding box center [258, 142] width 7 height 7
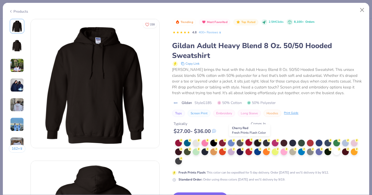
click at [248, 144] on div at bounding box center [249, 142] width 7 height 7
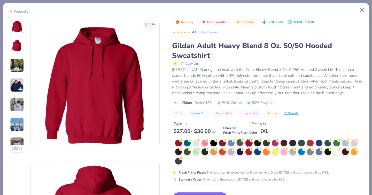
click at [242, 143] on div at bounding box center [240, 142] width 7 height 7
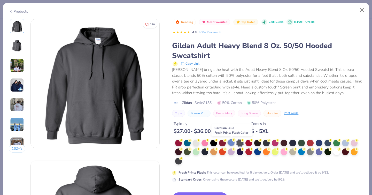
click at [230, 144] on div at bounding box center [231, 142] width 7 height 7
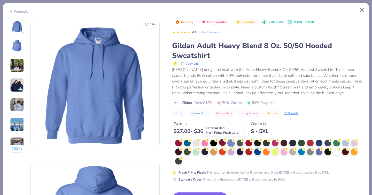
click at [225, 143] on div at bounding box center [222, 142] width 7 height 7
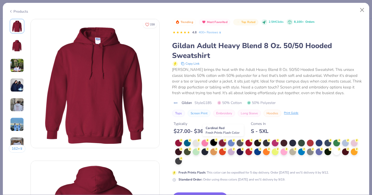
click at [218, 141] on circle at bounding box center [217, 140] width 4 height 4
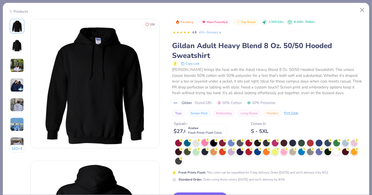
click at [207, 143] on div at bounding box center [205, 142] width 7 height 7
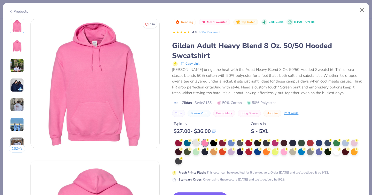
click at [196, 145] on div at bounding box center [196, 142] width 7 height 7
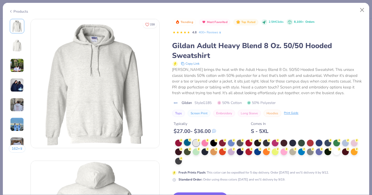
click at [189, 144] on div at bounding box center [187, 142] width 7 height 7
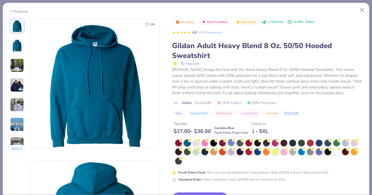
click at [231, 144] on div at bounding box center [231, 142] width 7 height 7
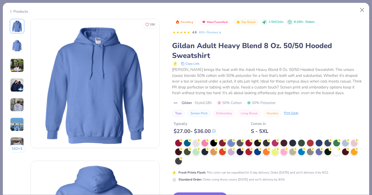
click at [368, 1] on div "Products 162 + 220 AN Alpha [GEOGRAPHIC_DATA], [GEOGRAPHIC_DATA][US_STATE] AI A…" at bounding box center [186, 97] width 372 height 195
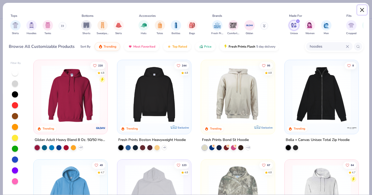
click at [365, 9] on button "Close" at bounding box center [363, 10] width 10 height 10
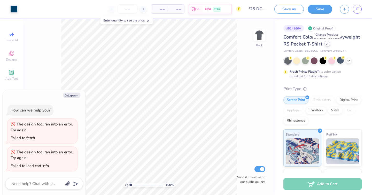
click at [327, 44] on icon at bounding box center [327, 43] width 3 height 3
type textarea "x"
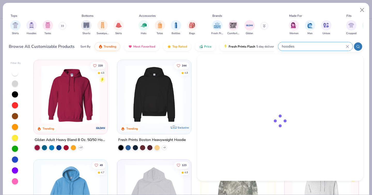
click at [323, 49] on input "hoodies" at bounding box center [314, 46] width 65 height 6
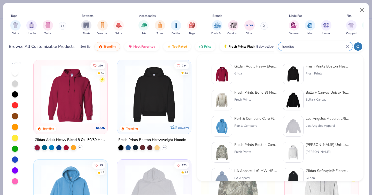
click at [346, 48] on icon at bounding box center [347, 46] width 3 height 3
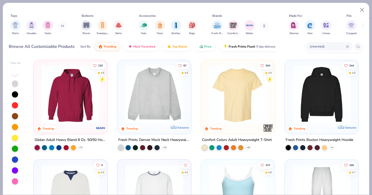
type input "crewneck"
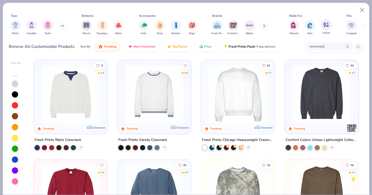
click at [327, 25] on img "filter for Unisex" at bounding box center [327, 25] width 6 height 6
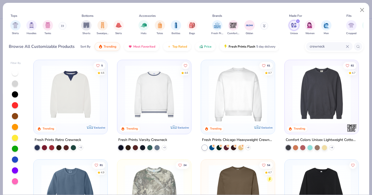
click at [246, 109] on img at bounding box center [238, 94] width 64 height 58
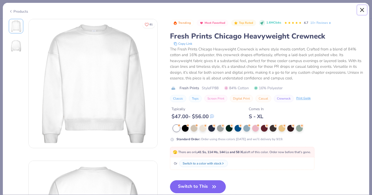
click at [361, 9] on button "Close" at bounding box center [363, 10] width 10 height 10
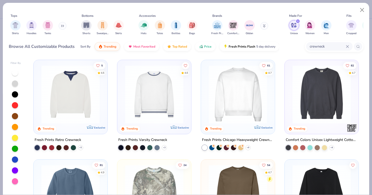
click at [328, 95] on img at bounding box center [322, 94] width 64 height 58
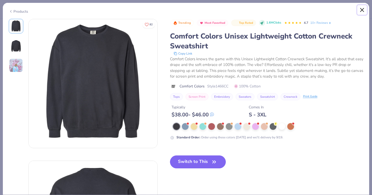
click at [360, 7] on button "Close" at bounding box center [363, 10] width 10 height 10
type textarea "x"
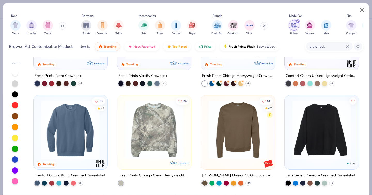
scroll to position [73, 0]
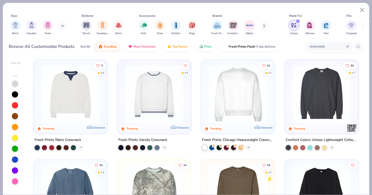
click at [70, 165] on img at bounding box center [71, 194] width 64 height 58
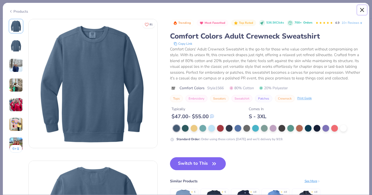
click at [362, 12] on button "Close" at bounding box center [363, 10] width 10 height 10
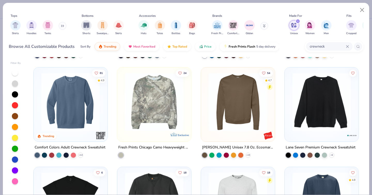
scroll to position [93, 0]
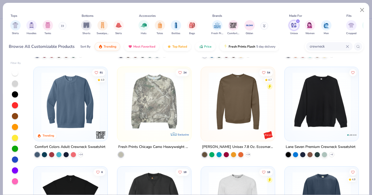
click at [249, 126] on img at bounding box center [238, 101] width 64 height 58
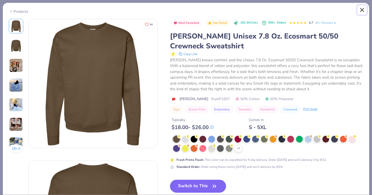
click at [361, 9] on button "Close" at bounding box center [363, 10] width 10 height 10
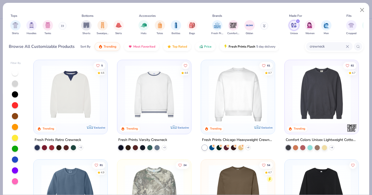
click at [319, 109] on img at bounding box center [322, 94] width 64 height 58
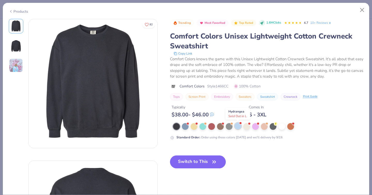
click at [237, 126] on div at bounding box center [238, 126] width 7 height 7
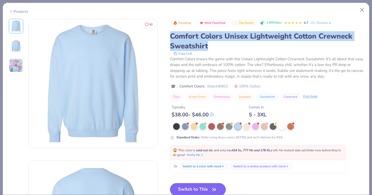
drag, startPoint x: 172, startPoint y: 34, endPoint x: 208, endPoint y: 44, distance: 37.3
click at [208, 44] on div "Comfort Colors Unisex Lightweight Cotton Crewneck Sweatshirt" at bounding box center [267, 41] width 194 height 20
copy div "Comfort Colors Unisex Lightweight Cotton Crewneck Sweatshirt"
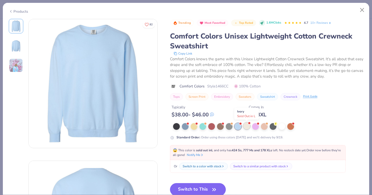
click at [246, 127] on div at bounding box center [247, 126] width 7 height 7
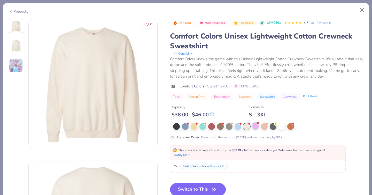
click at [256, 128] on div at bounding box center [255, 126] width 7 height 7
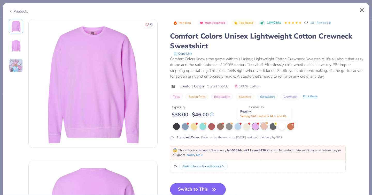
click at [263, 127] on div at bounding box center [264, 126] width 7 height 7
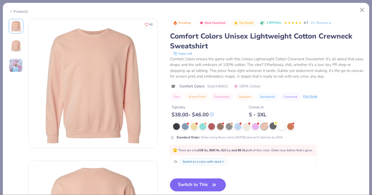
click at [271, 127] on div at bounding box center [273, 126] width 7 height 7
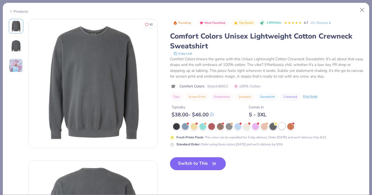
click at [282, 126] on div at bounding box center [282, 126] width 7 height 7
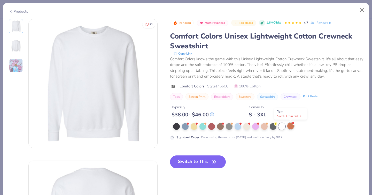
click at [291, 127] on div at bounding box center [291, 126] width 7 height 7
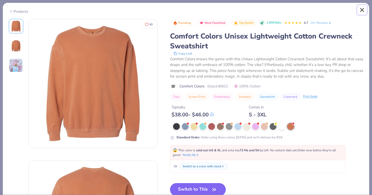
click at [363, 6] on button "Close" at bounding box center [363, 10] width 10 height 10
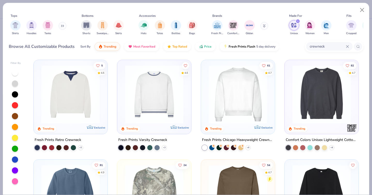
click at [260, 91] on img at bounding box center [238, 94] width 64 height 58
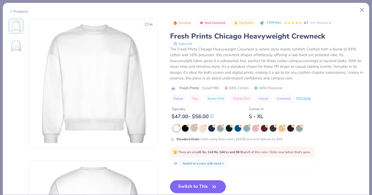
click at [193, 130] on div at bounding box center [194, 127] width 7 height 7
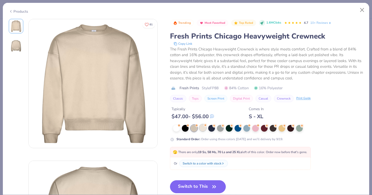
click at [203, 129] on div at bounding box center [203, 127] width 7 height 7
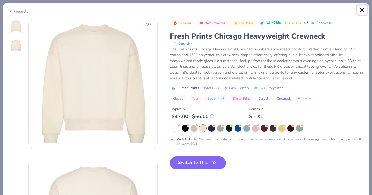
click at [362, 8] on button "Close" at bounding box center [363, 10] width 10 height 10
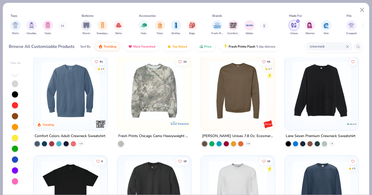
scroll to position [98, 0]
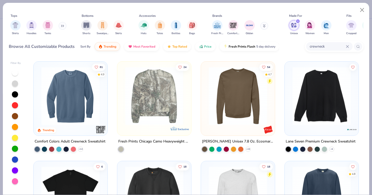
click at [90, 105] on img at bounding box center [71, 96] width 64 height 58
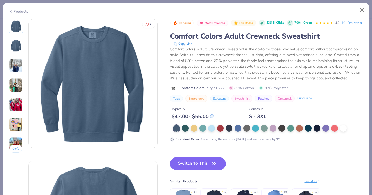
click at [14, 64] on img at bounding box center [16, 65] width 14 height 14
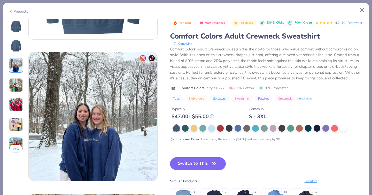
scroll to position [283, 0]
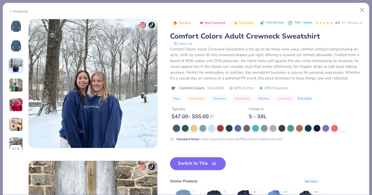
click at [20, 29] on img at bounding box center [16, 26] width 12 height 12
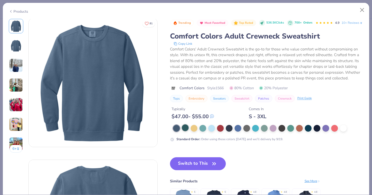
scroll to position [0, 0]
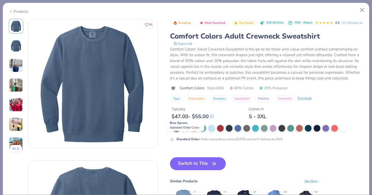
click at [185, 131] on div at bounding box center [185, 127] width 7 height 7
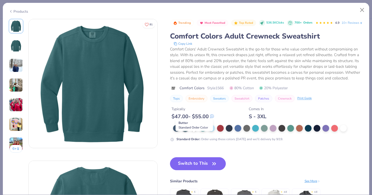
click at [194, 131] on div at bounding box center [194, 127] width 7 height 7
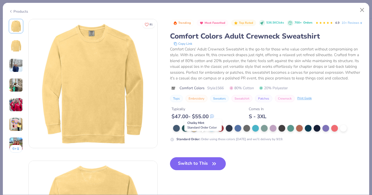
click at [204, 131] on div at bounding box center [203, 127] width 7 height 7
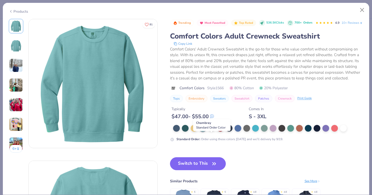
click at [210, 131] on div at bounding box center [211, 127] width 7 height 7
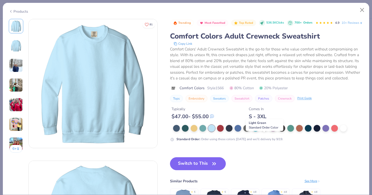
click at [265, 131] on div at bounding box center [264, 127] width 7 height 7
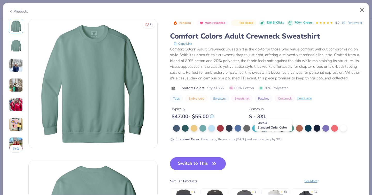
click at [274, 131] on div at bounding box center [273, 127] width 7 height 7
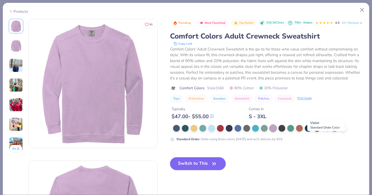
click at [326, 131] on div at bounding box center [326, 127] width 7 height 7
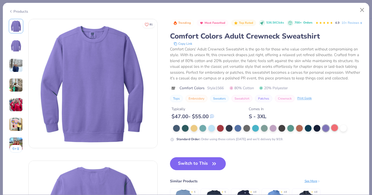
click at [336, 131] on div at bounding box center [335, 127] width 7 height 7
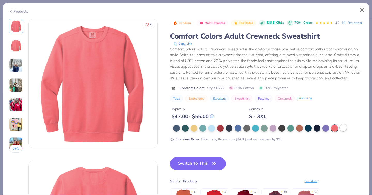
click at [343, 131] on div at bounding box center [343, 127] width 7 height 7
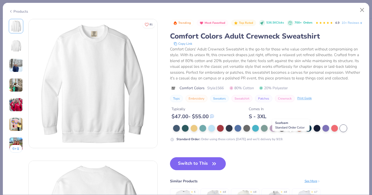
click at [289, 131] on div at bounding box center [291, 127] width 7 height 7
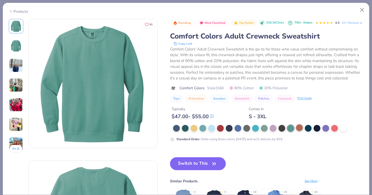
click at [297, 131] on div at bounding box center [299, 127] width 7 height 7
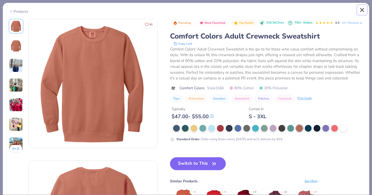
click at [360, 12] on button "Close" at bounding box center [363, 10] width 10 height 10
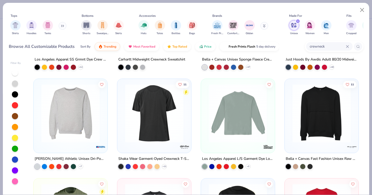
scroll to position [296, 0]
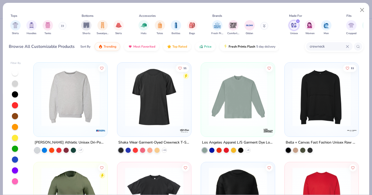
click at [82, 118] on img at bounding box center [71, 97] width 64 height 58
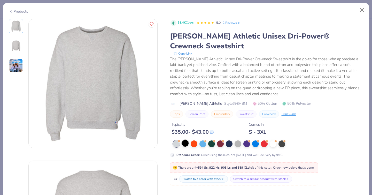
click at [185, 144] on div at bounding box center [185, 143] width 7 height 7
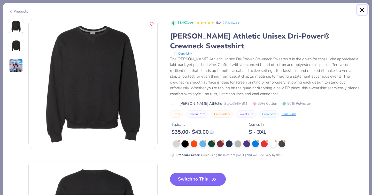
click at [363, 10] on button "Close" at bounding box center [363, 10] width 10 height 10
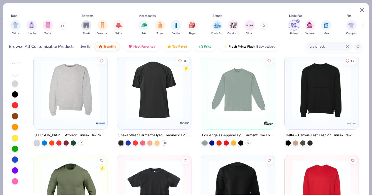
scroll to position [301, 0]
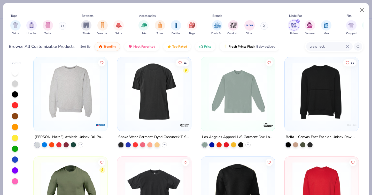
click at [228, 112] on img at bounding box center [238, 91] width 64 height 58
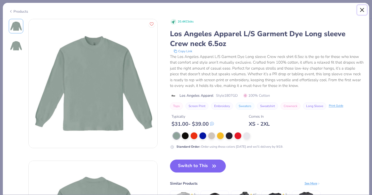
click at [364, 10] on button "Close" at bounding box center [363, 10] width 10 height 10
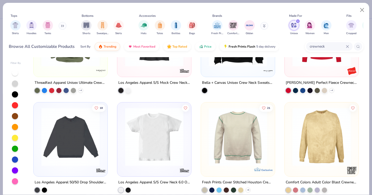
scroll to position [467, 0]
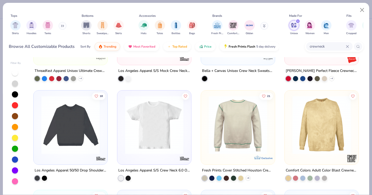
click at [62, 144] on img at bounding box center [71, 125] width 64 height 58
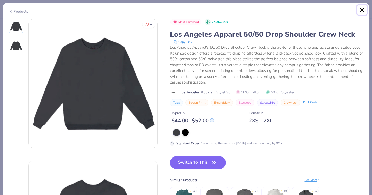
click at [363, 11] on button "Close" at bounding box center [363, 10] width 10 height 10
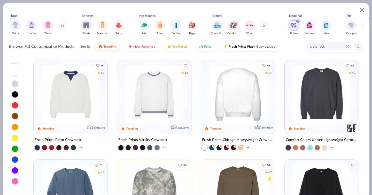
click at [316, 95] on img at bounding box center [322, 94] width 64 height 58
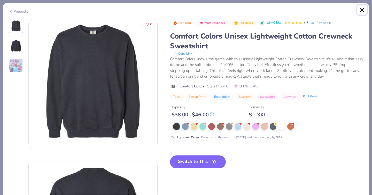
click at [362, 9] on button "Close" at bounding box center [363, 10] width 10 height 10
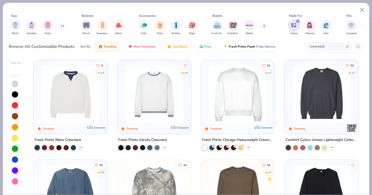
click at [263, 86] on img at bounding box center [238, 94] width 64 height 58
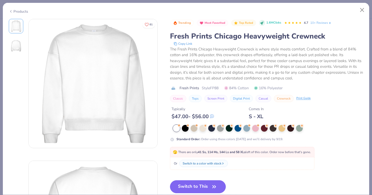
click at [295, 61] on div "The Fresh Prints Chicago Heavyweight Crewneck is where style meets comfort. Cra…" at bounding box center [267, 63] width 194 height 35
click at [365, 9] on button "Close" at bounding box center [363, 10] width 10 height 10
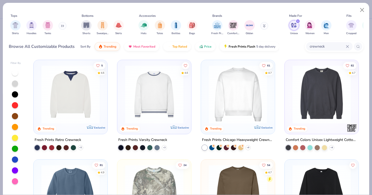
click at [316, 92] on img at bounding box center [322, 94] width 64 height 58
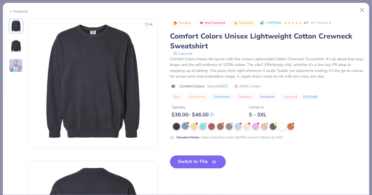
click at [184, 126] on div at bounding box center [185, 126] width 7 height 7
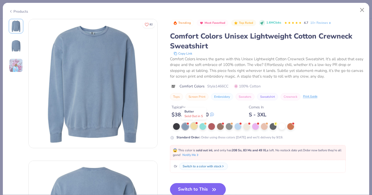
click at [194, 126] on div at bounding box center [194, 126] width 7 height 7
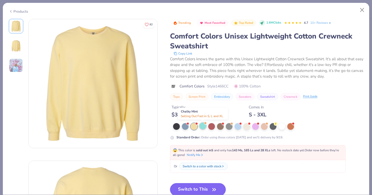
click at [202, 126] on div at bounding box center [203, 126] width 7 height 7
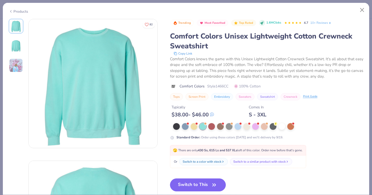
click at [14, 65] on img at bounding box center [16, 65] width 14 height 14
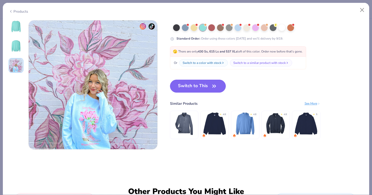
scroll to position [283, 0]
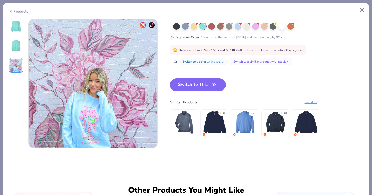
click at [18, 27] on img at bounding box center [16, 26] width 12 height 12
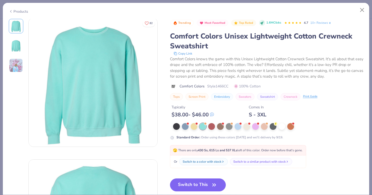
scroll to position [0, 0]
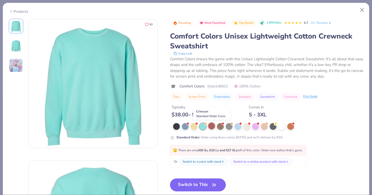
click at [214, 125] on div at bounding box center [211, 126] width 7 height 7
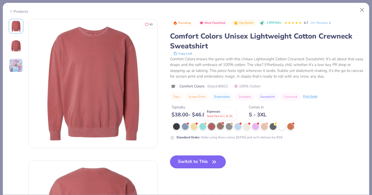
click at [220, 126] on div at bounding box center [220, 126] width 7 height 7
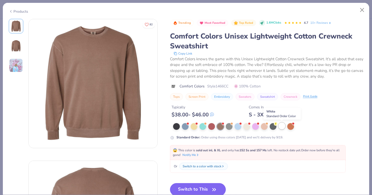
click at [282, 127] on div at bounding box center [282, 126] width 7 height 7
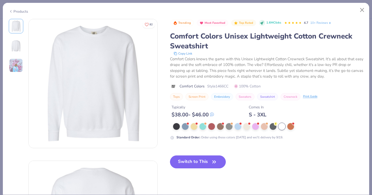
click at [17, 68] on img at bounding box center [16, 65] width 14 height 14
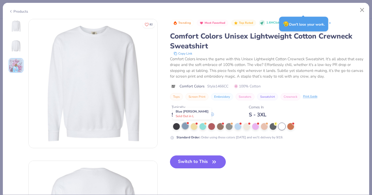
click at [186, 128] on div at bounding box center [185, 126] width 7 height 7
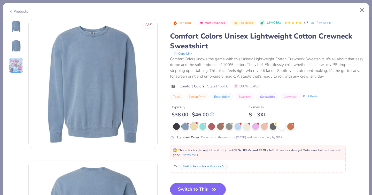
click at [193, 127] on div at bounding box center [194, 126] width 7 height 7
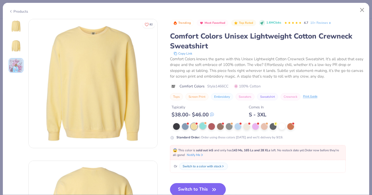
click at [204, 127] on div at bounding box center [203, 126] width 7 height 7
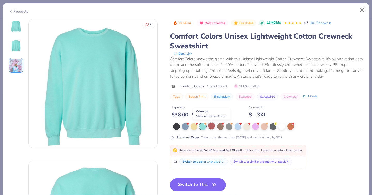
click at [211, 127] on div at bounding box center [211, 126] width 7 height 7
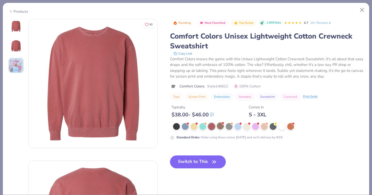
click at [220, 127] on div at bounding box center [220, 126] width 7 height 7
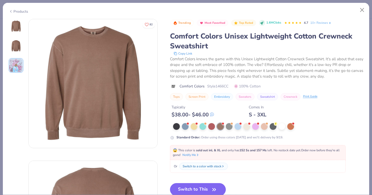
click at [225, 127] on div at bounding box center [268, 126] width 191 height 7
click at [226, 127] on div at bounding box center [229, 126] width 7 height 7
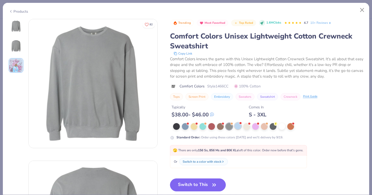
click at [239, 126] on div at bounding box center [238, 126] width 7 height 7
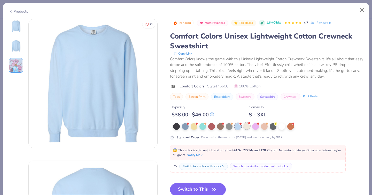
click at [245, 127] on div at bounding box center [247, 126] width 7 height 7
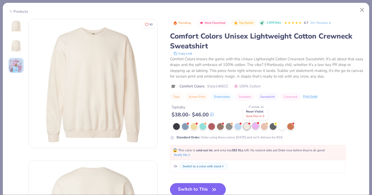
click at [254, 127] on div at bounding box center [255, 126] width 7 height 7
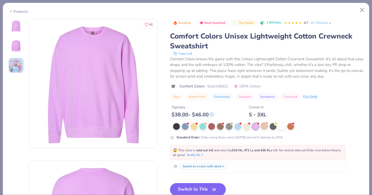
click at [265, 127] on div at bounding box center [264, 126] width 7 height 7
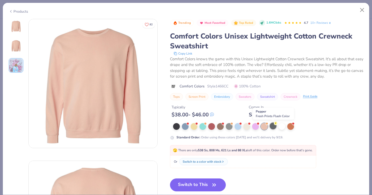
click at [275, 126] on div at bounding box center [273, 126] width 7 height 7
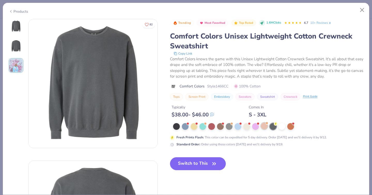
click at [266, 127] on div at bounding box center [264, 126] width 7 height 7
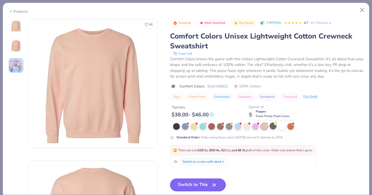
click at [271, 127] on div at bounding box center [273, 126] width 7 height 7
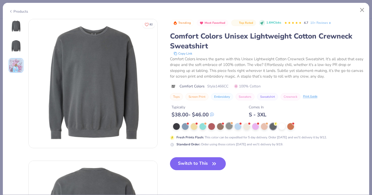
click at [231, 127] on div at bounding box center [229, 126] width 7 height 7
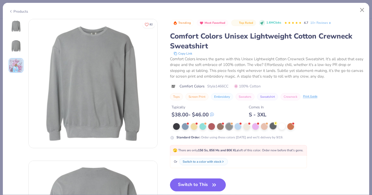
click at [272, 127] on div at bounding box center [273, 126] width 7 height 7
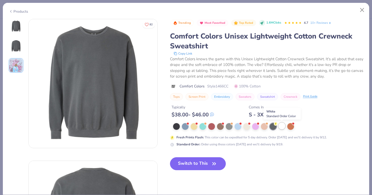
click at [280, 127] on div at bounding box center [282, 126] width 7 height 7
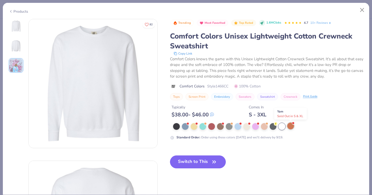
click at [292, 127] on div at bounding box center [291, 126] width 7 height 7
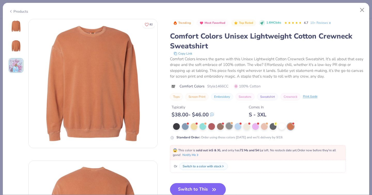
click at [229, 126] on div at bounding box center [229, 126] width 7 height 7
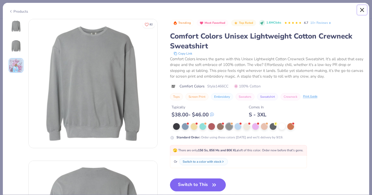
click at [363, 11] on button "Close" at bounding box center [363, 10] width 10 height 10
type textarea "x"
